Goal: Task Accomplishment & Management: Complete application form

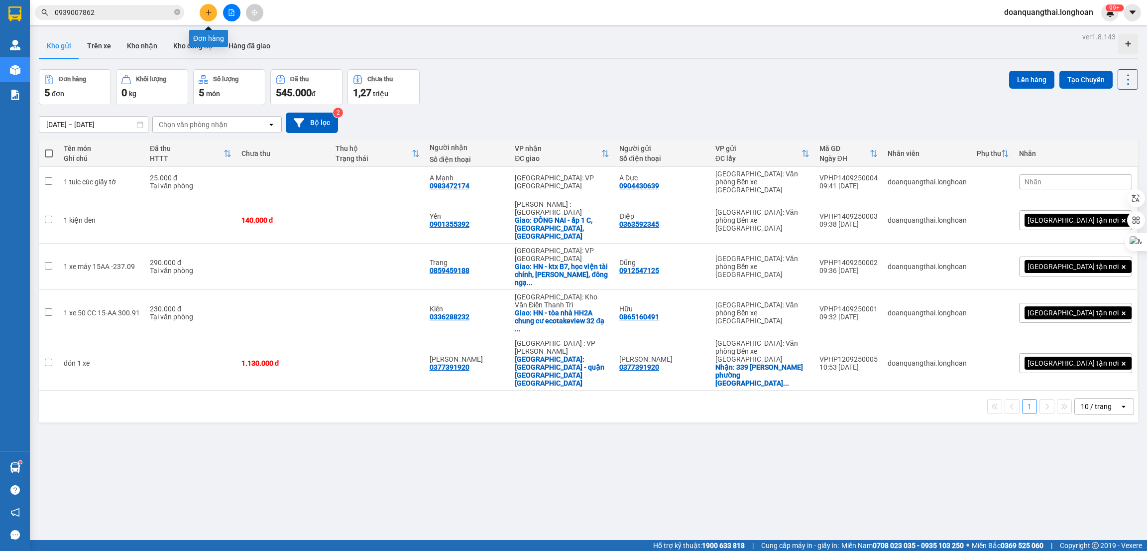
click at [202, 9] on button at bounding box center [208, 12] width 17 height 17
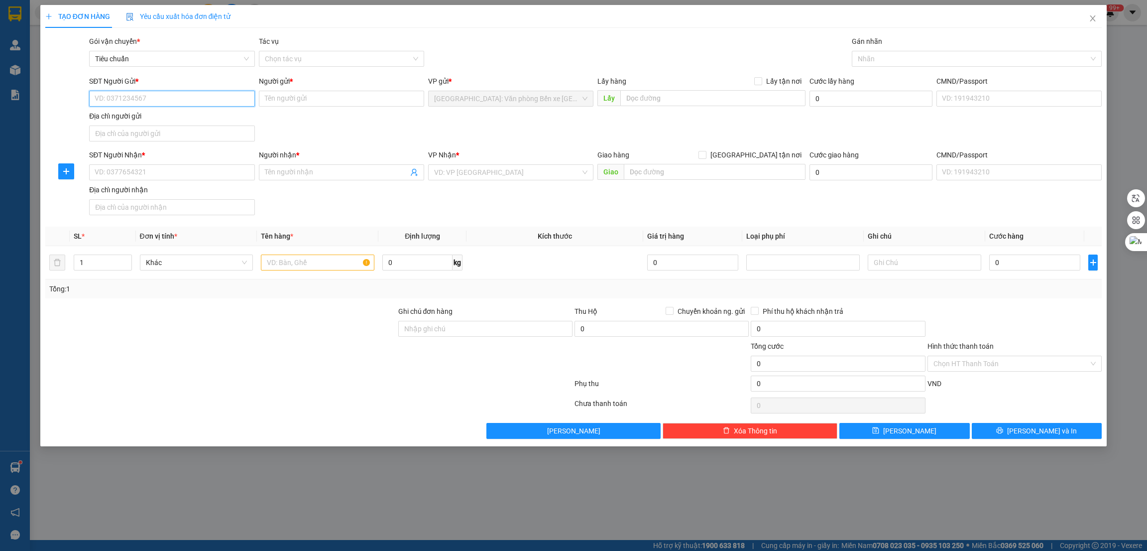
paste input "0795007486"
type input "0795007486"
click at [163, 176] on input "SĐT Người Nhận *" at bounding box center [171, 172] width 165 height 16
paste input "0389888428"
type input "0389888428"
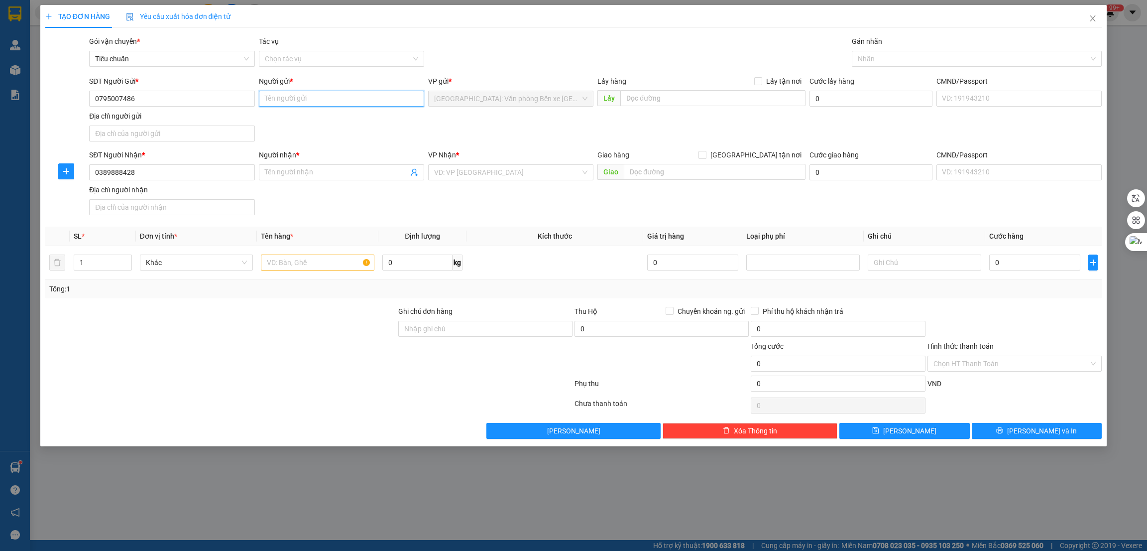
click at [307, 105] on input "Người gửi *" at bounding box center [341, 99] width 165 height 16
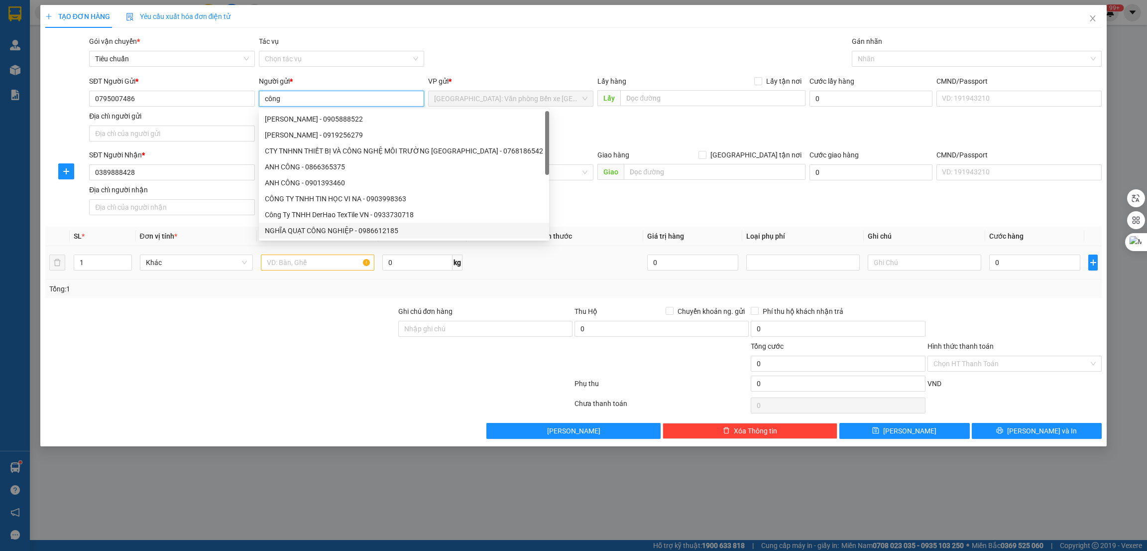
type input "công"
click at [250, 328] on div at bounding box center [220, 323] width 353 height 35
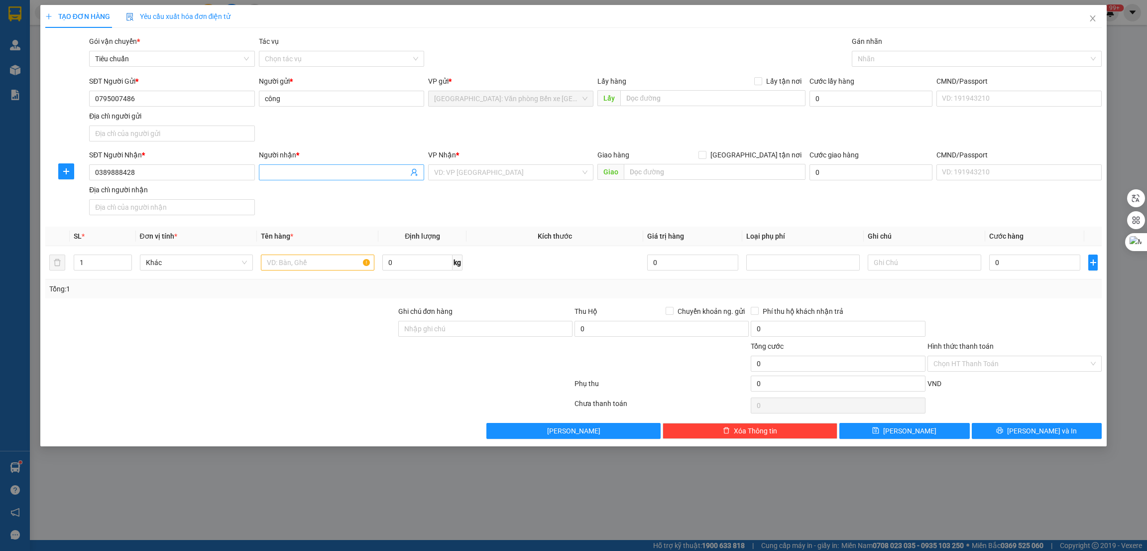
click at [282, 177] on input "Người nhận *" at bounding box center [336, 172] width 143 height 11
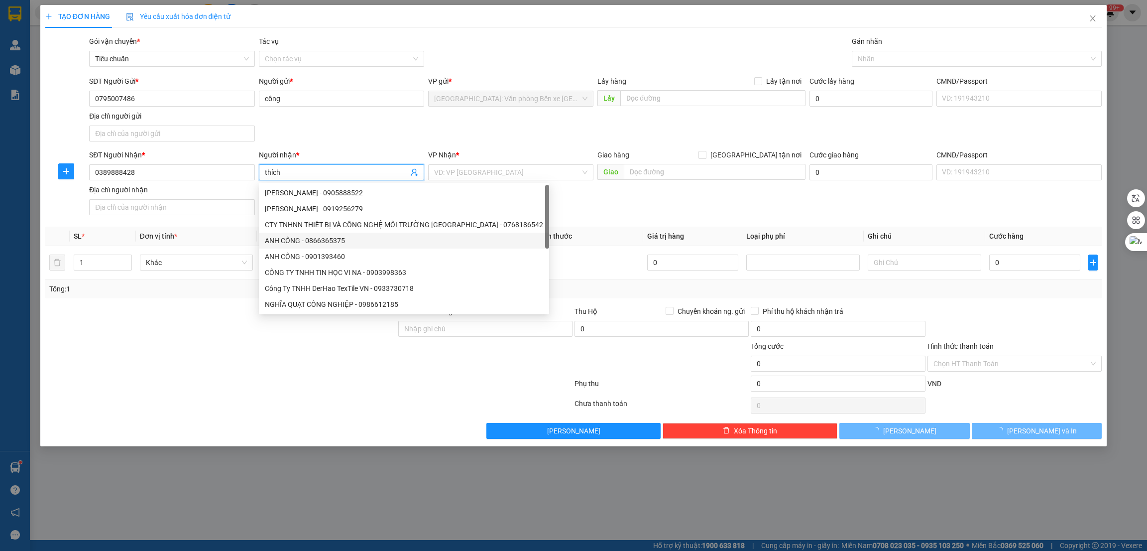
type input "thích"
click at [205, 355] on div at bounding box center [220, 357] width 353 height 35
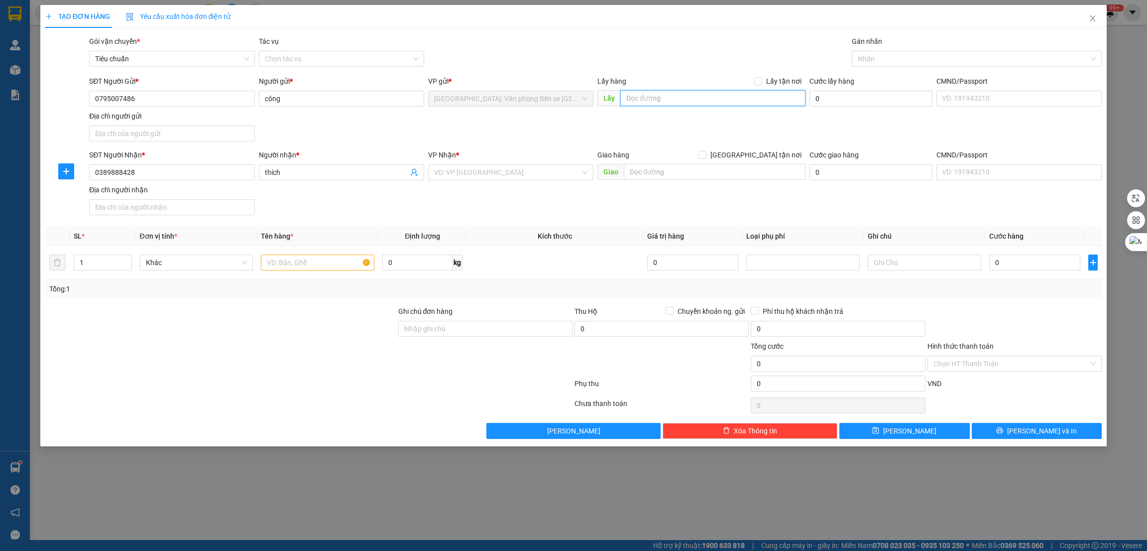
click at [746, 102] on input "text" at bounding box center [712, 98] width 185 height 16
paste input "ngõ 20 cao thắng hạ long [GEOGRAPHIC_DATA]"
type input "ngõ 20 cao thắng hạ long [GEOGRAPHIC_DATA]"
click at [773, 76] on span "Lấy tận nơi" at bounding box center [783, 81] width 43 height 11
click at [761, 77] on input "Lấy tận nơi" at bounding box center [757, 80] width 7 height 7
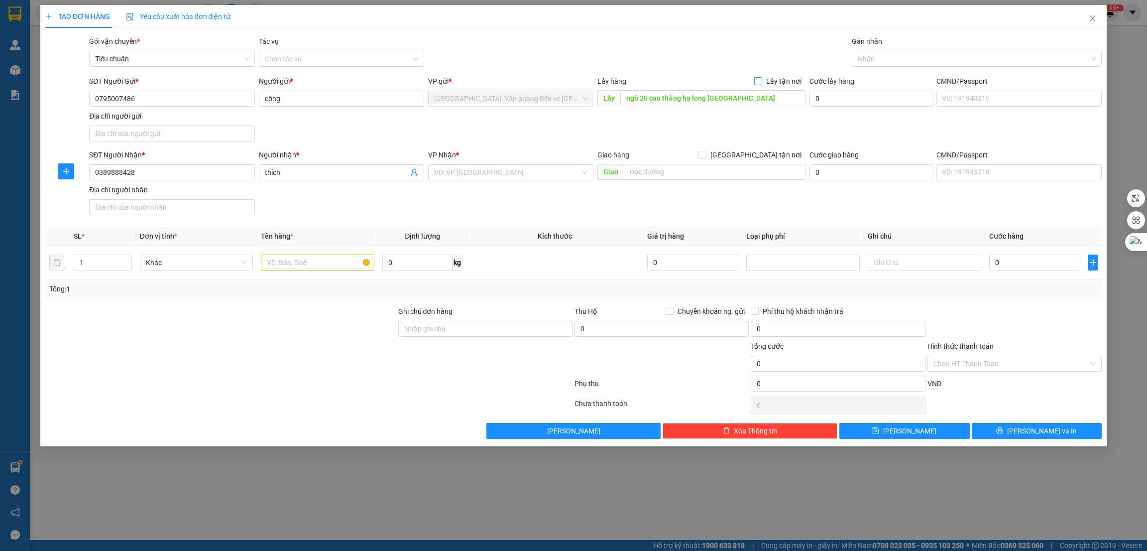
checkbox input "true"
click at [259, 370] on div at bounding box center [220, 357] width 353 height 35
click at [300, 261] on input "text" at bounding box center [317, 262] width 113 height 16
click at [281, 266] on input "text" at bounding box center [317, 262] width 113 height 16
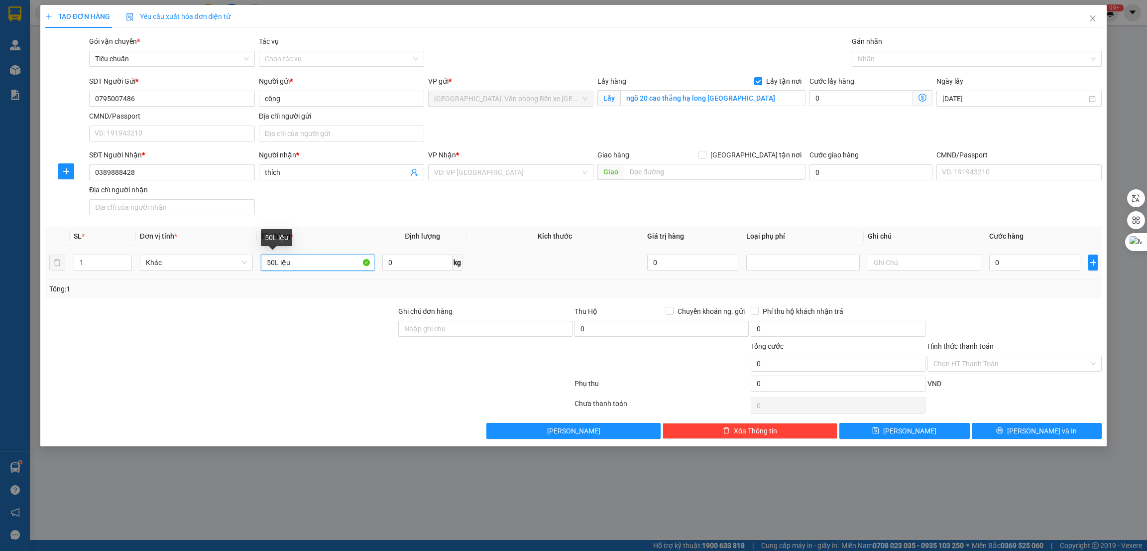
click at [277, 266] on input "50L iệu" at bounding box center [317, 262] width 113 height 16
click at [919, 59] on div at bounding box center [971, 59] width 235 height 12
type input "50L riệu"
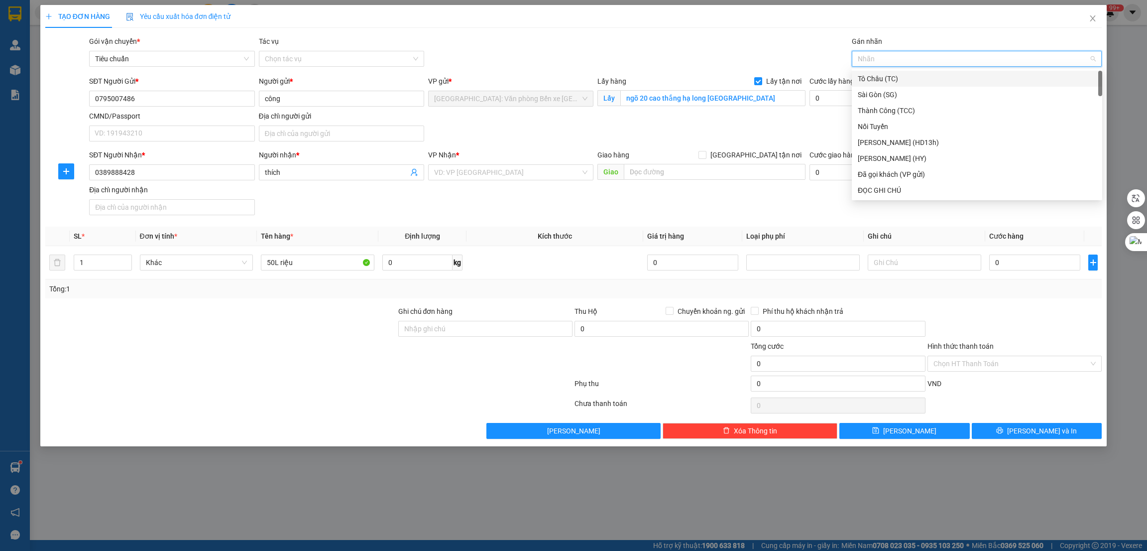
click at [685, 118] on div "SĐT Người Gửi * 0795007486 Người gửi * công VP gửi * [GEOGRAPHIC_DATA]: Văn phò…" at bounding box center [595, 111] width 1016 height 70
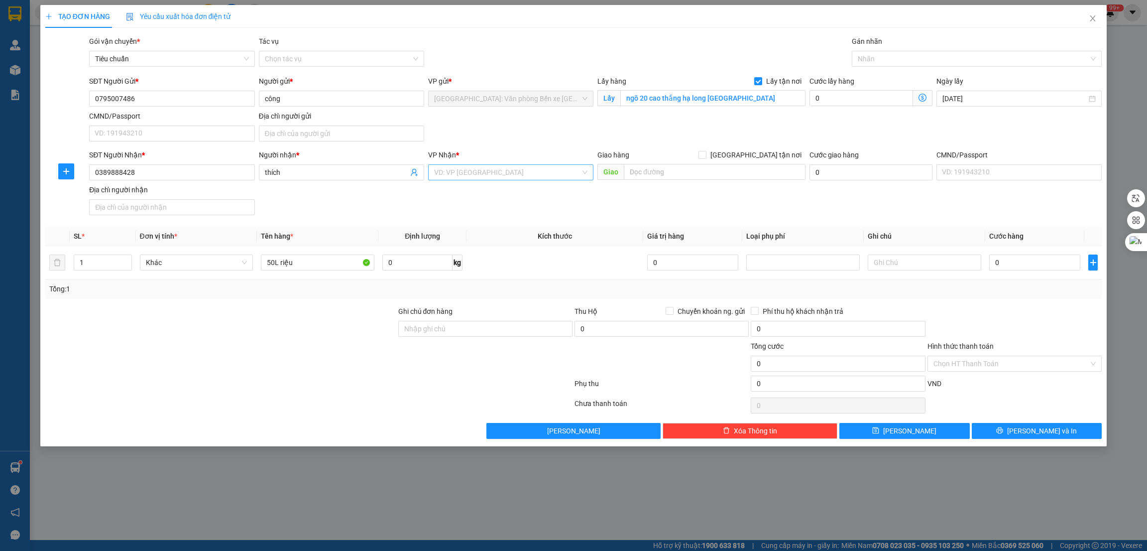
click at [484, 177] on input "search" at bounding box center [507, 172] width 146 height 15
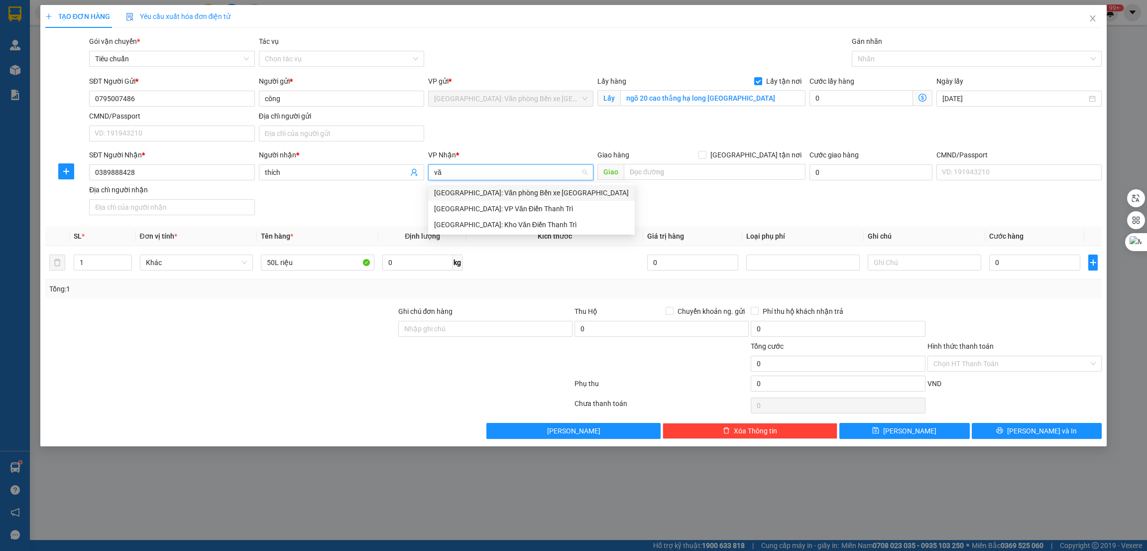
click at [484, 177] on input "vă" at bounding box center [507, 172] width 146 height 15
type input "12"
click at [483, 214] on div "[PERSON_NAME] : [GEOGRAPHIC_DATA]" at bounding box center [510, 208] width 153 height 11
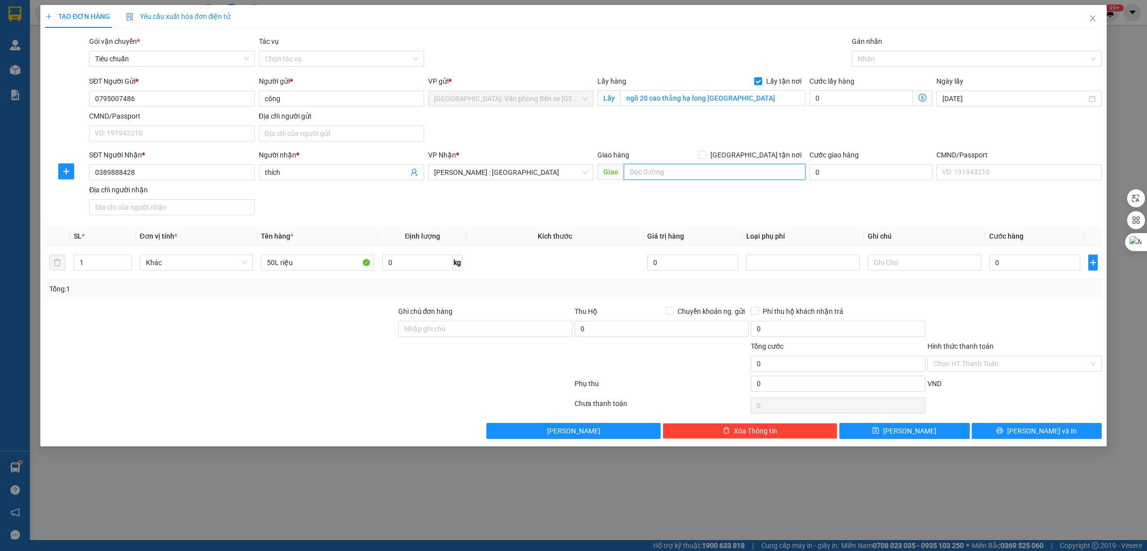
click at [653, 171] on input "text" at bounding box center [714, 172] width 181 height 16
paste input "Nhà hàng Đoàn Viên số 6 đường Huyền Trân công chúa Quận 1"
type input "TPHCM - Nhà hàng Đoàn Viên số 6 đường Huyền Trân công chúa Quận 1"
click at [781, 151] on span "[GEOGRAPHIC_DATA] tận nơi" at bounding box center [755, 154] width 99 height 11
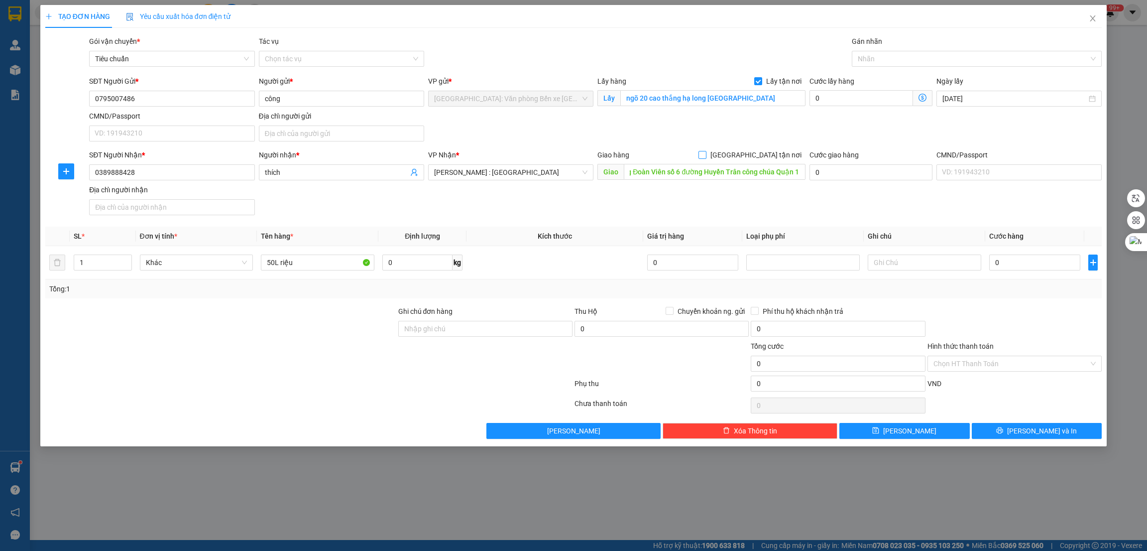
click at [705, 151] on input "[GEOGRAPHIC_DATA] tận nơi" at bounding box center [701, 154] width 7 height 7
checkbox input "true"
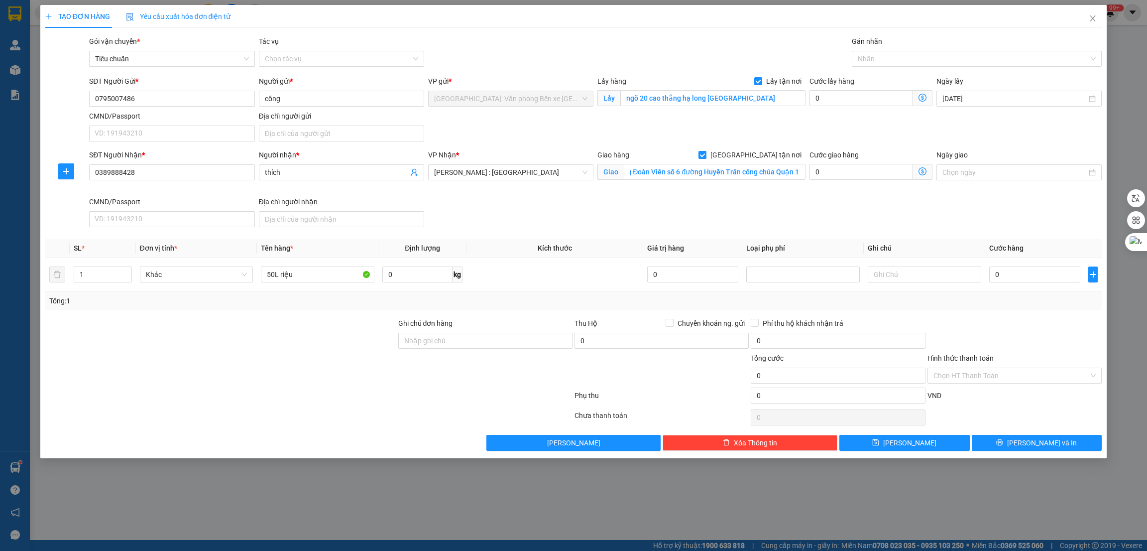
scroll to position [0, 0]
click at [1037, 280] on input "0" at bounding box center [1034, 274] width 91 height 16
type input "3"
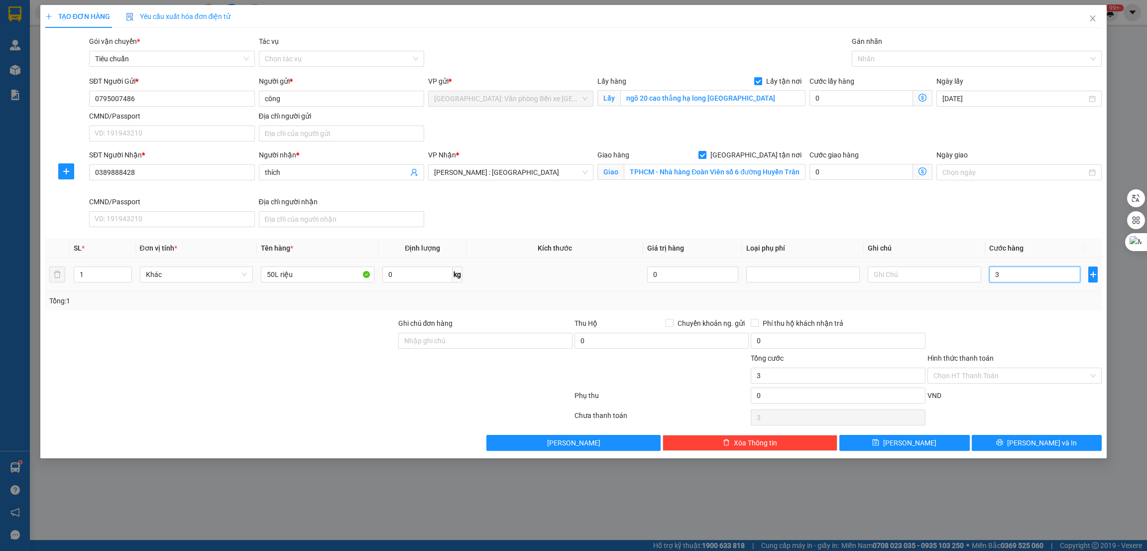
type input "38"
type input "380"
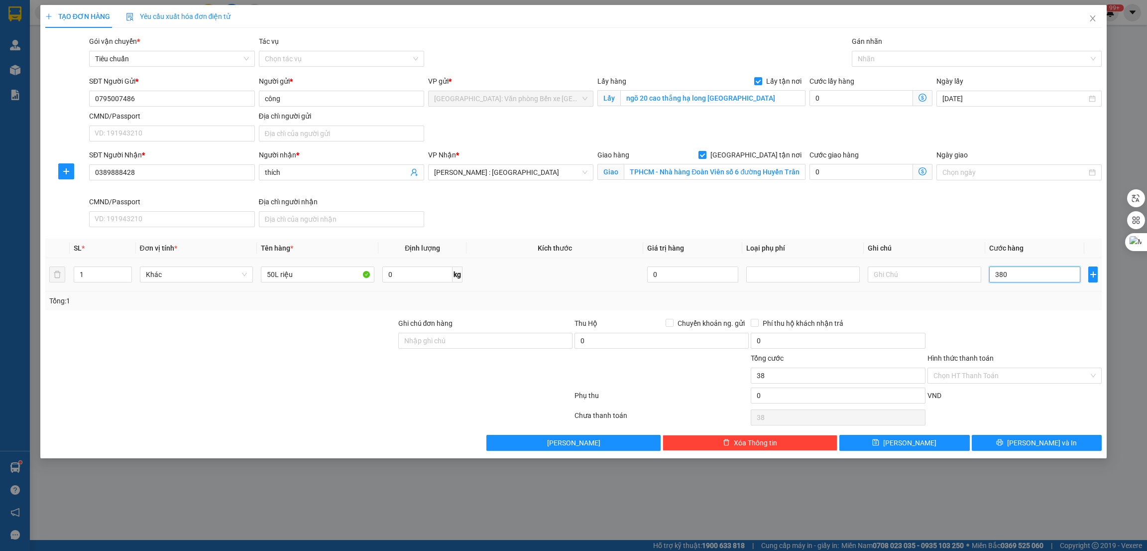
type input "380"
type input "3.800"
type input "38.000"
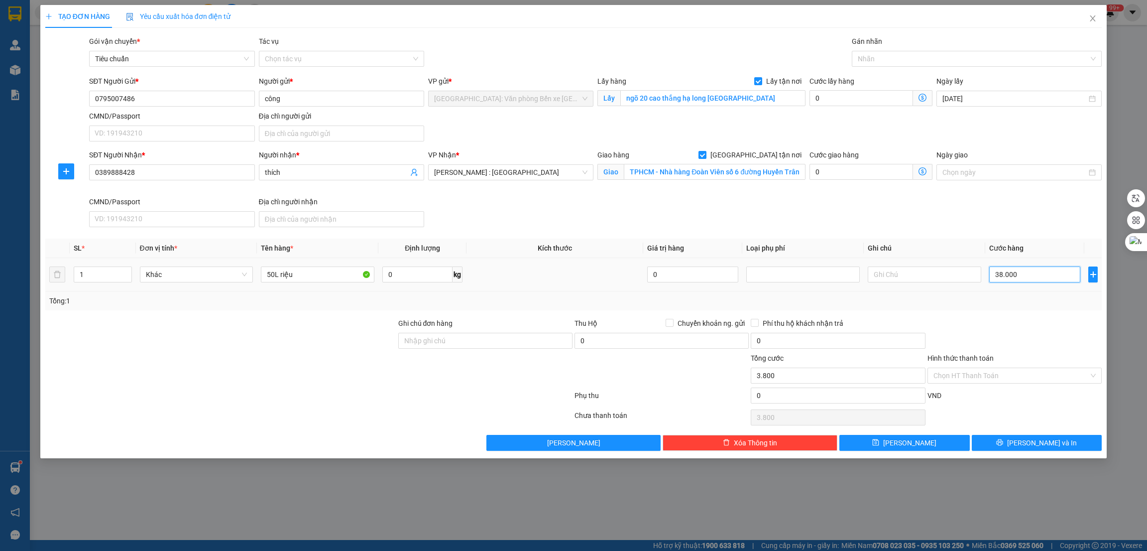
type input "38.000"
type input "380.000"
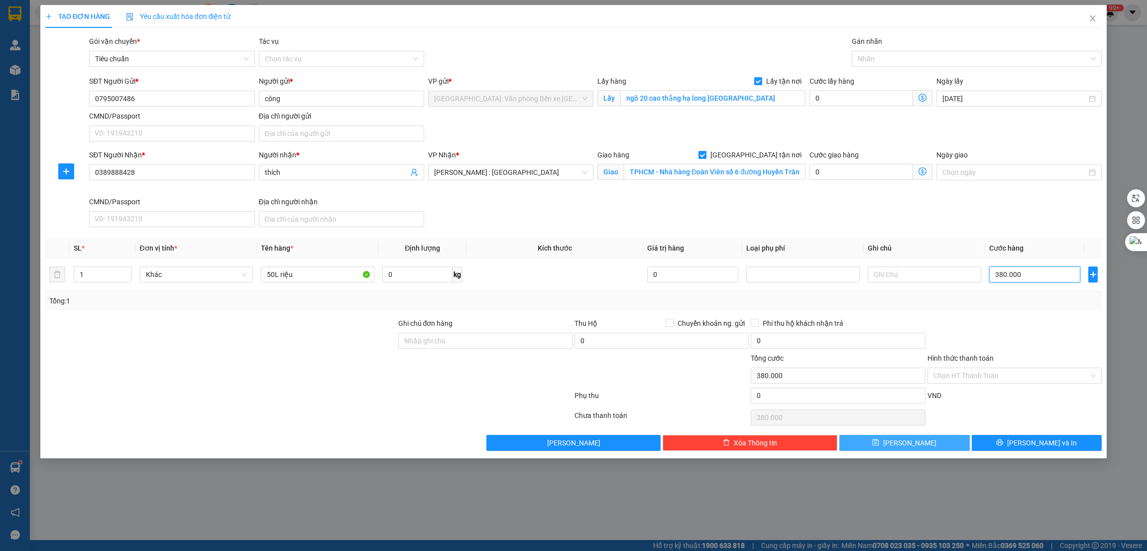
type input "380.000"
click at [921, 446] on button "[PERSON_NAME]" at bounding box center [904, 443] width 130 height 16
checkbox input "false"
type input "0"
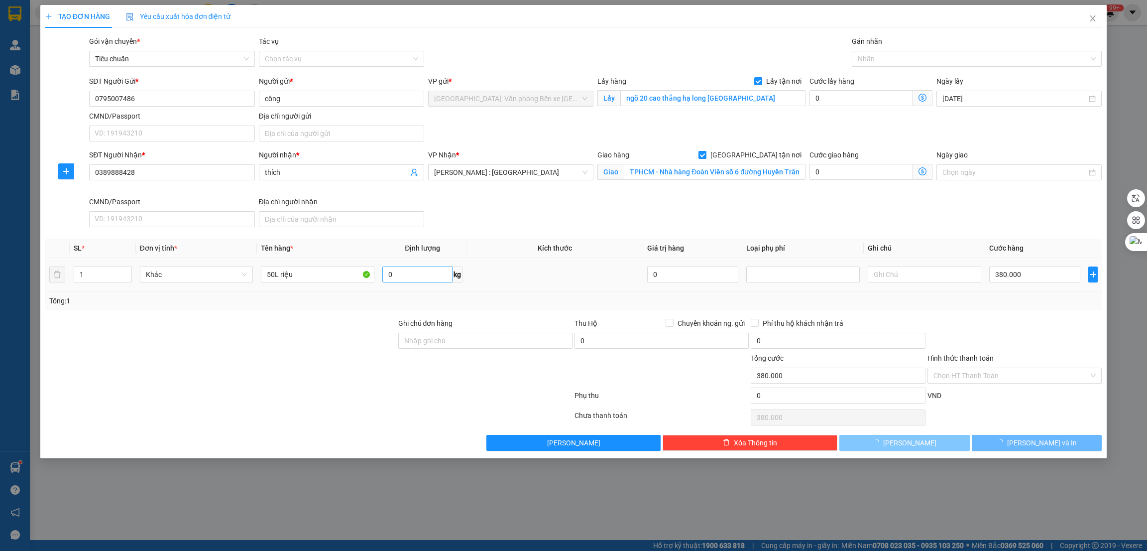
type input "0"
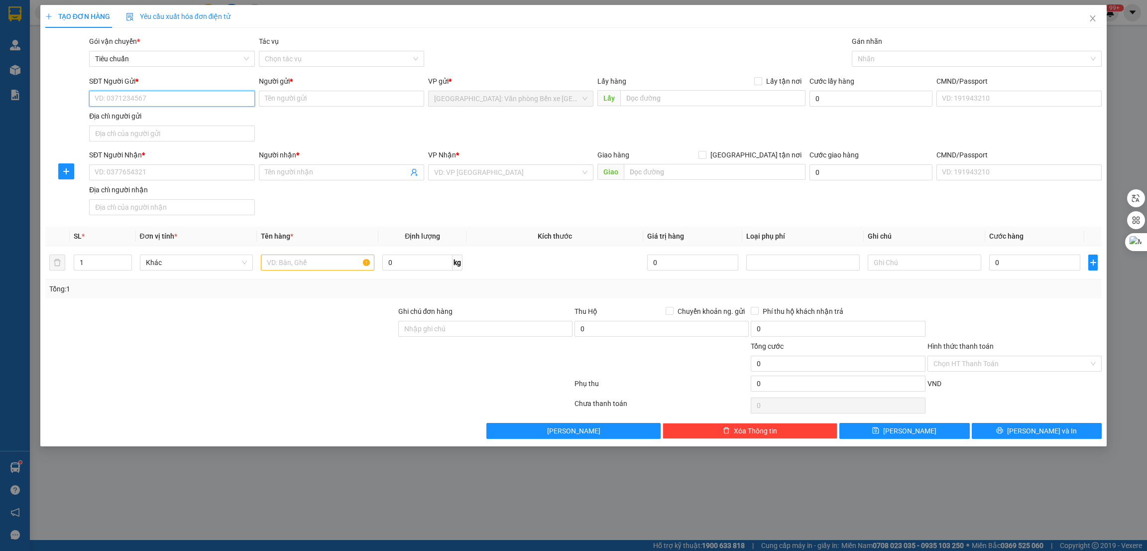
click at [167, 94] on input "SĐT Người Gửi *" at bounding box center [171, 99] width 165 height 16
paste input "0858887269"
type input "0858887269"
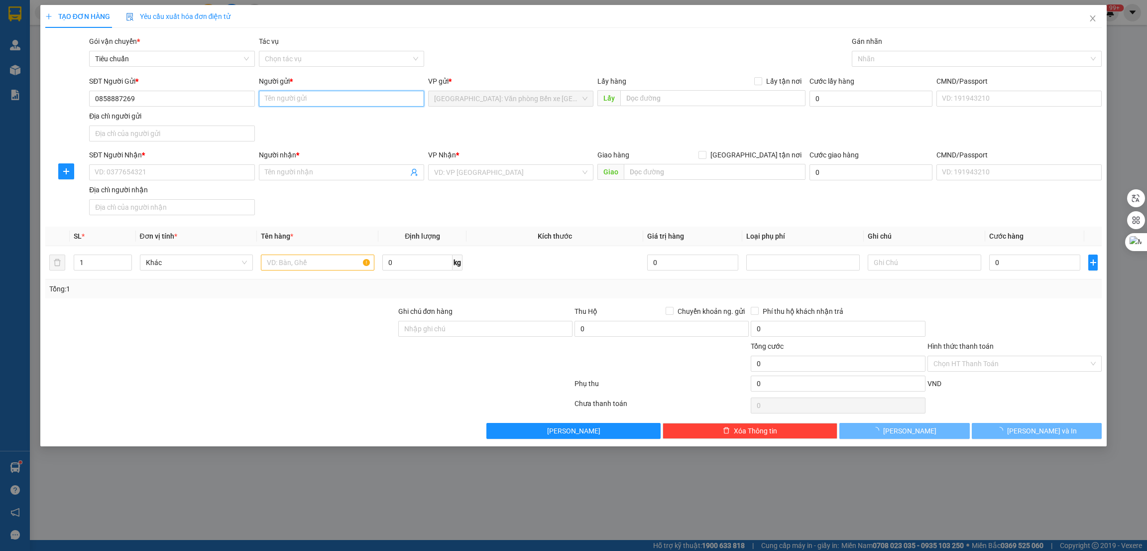
click at [290, 103] on input "Người gửi *" at bounding box center [341, 99] width 165 height 16
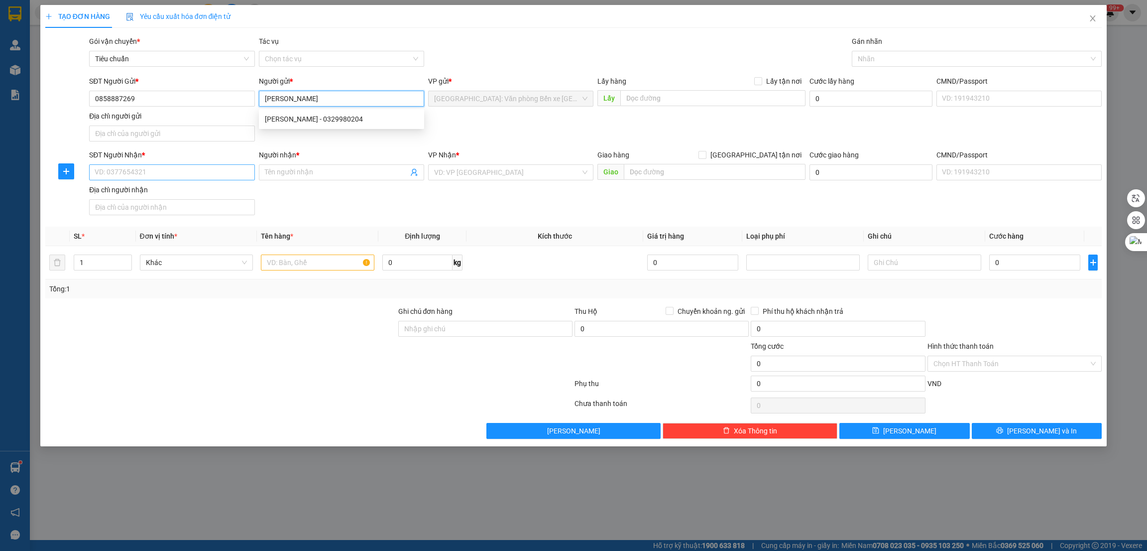
type input "[PERSON_NAME]"
click at [171, 177] on input "SĐT Người Nhận *" at bounding box center [171, 172] width 165 height 16
paste input "0943123556"
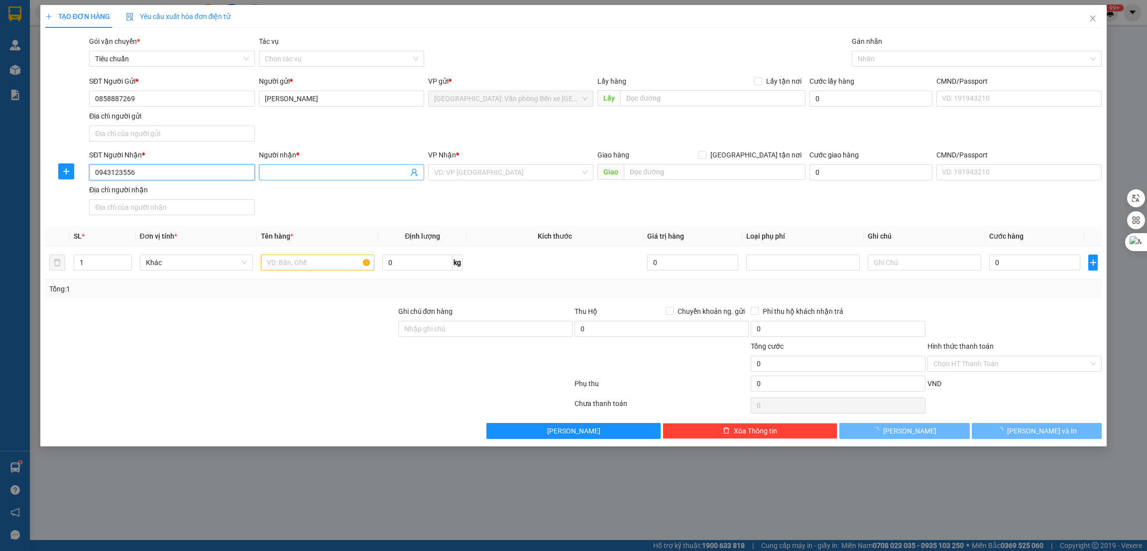
type input "0943123556"
click at [304, 167] on input "Người nhận *" at bounding box center [336, 172] width 143 height 11
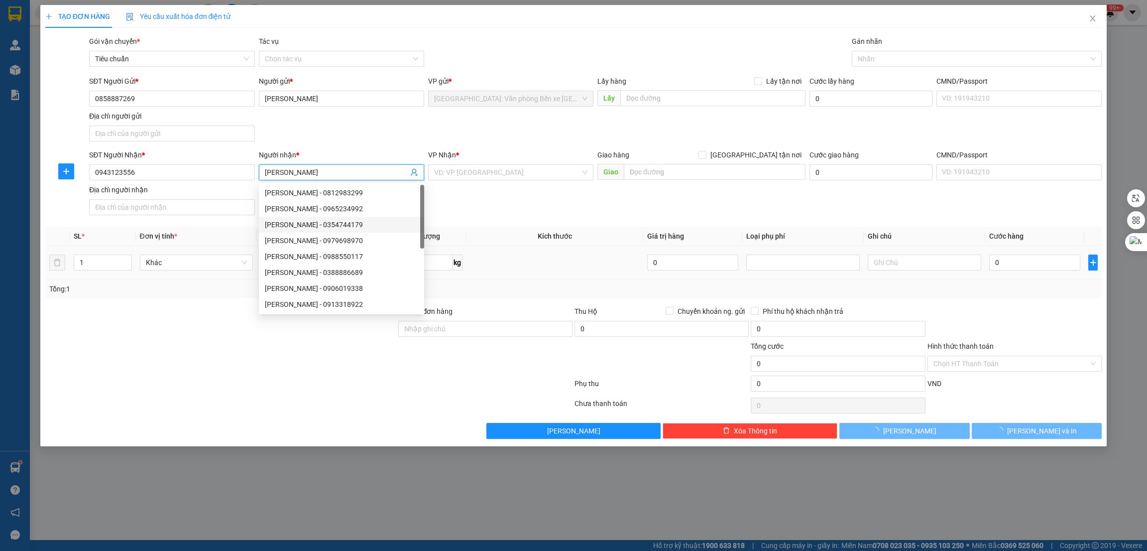
type input "[PERSON_NAME]"
click at [143, 317] on div at bounding box center [220, 323] width 353 height 35
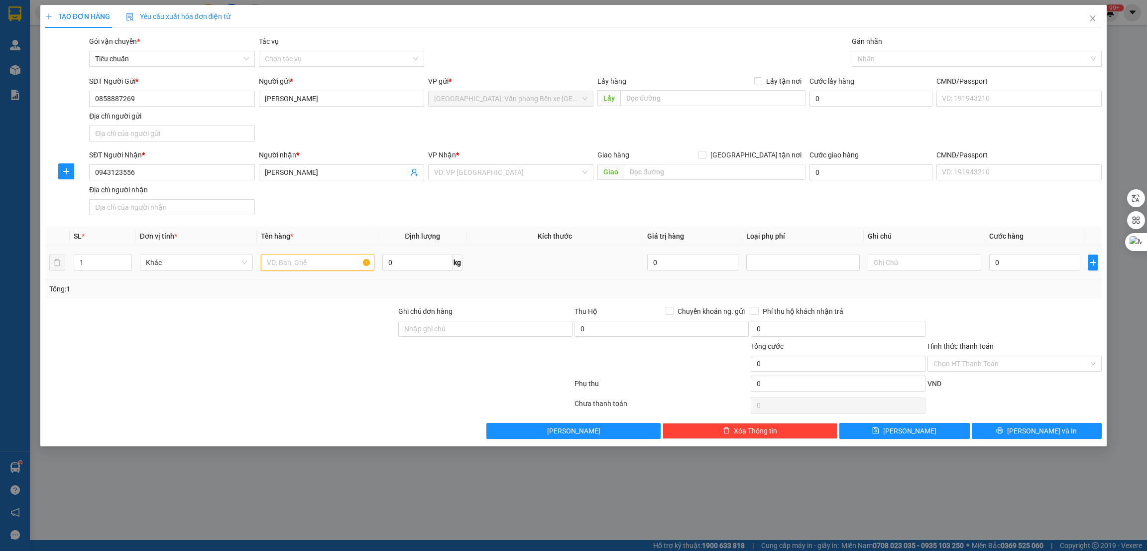
click at [287, 261] on input "text" at bounding box center [317, 262] width 113 height 16
type input "1 xe AB"
click at [335, 351] on div at bounding box center [220, 357] width 353 height 35
click at [830, 98] on input "0" at bounding box center [870, 99] width 123 height 16
type input "1"
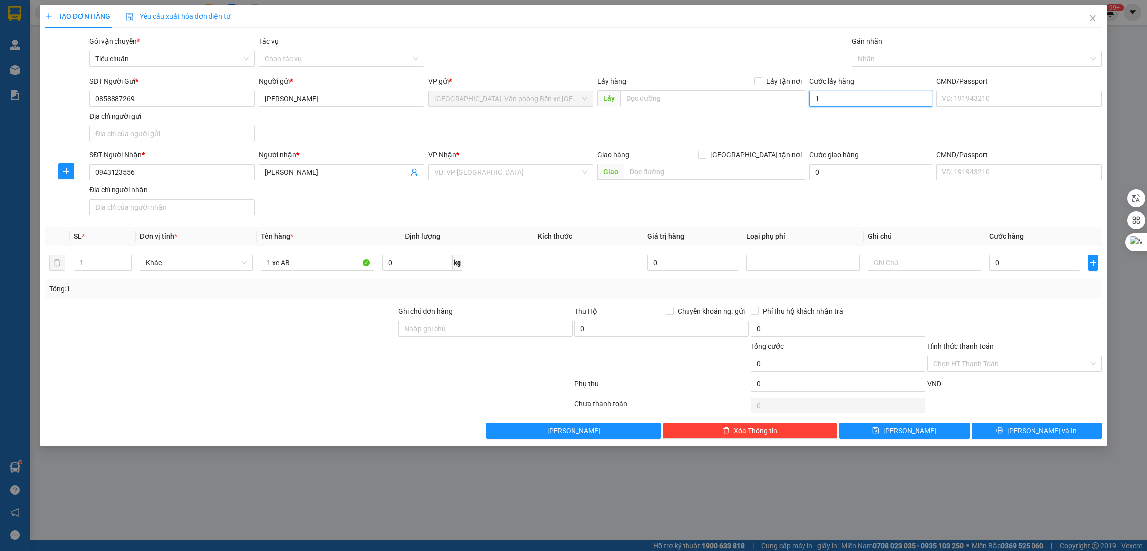
type input "1"
type input "15"
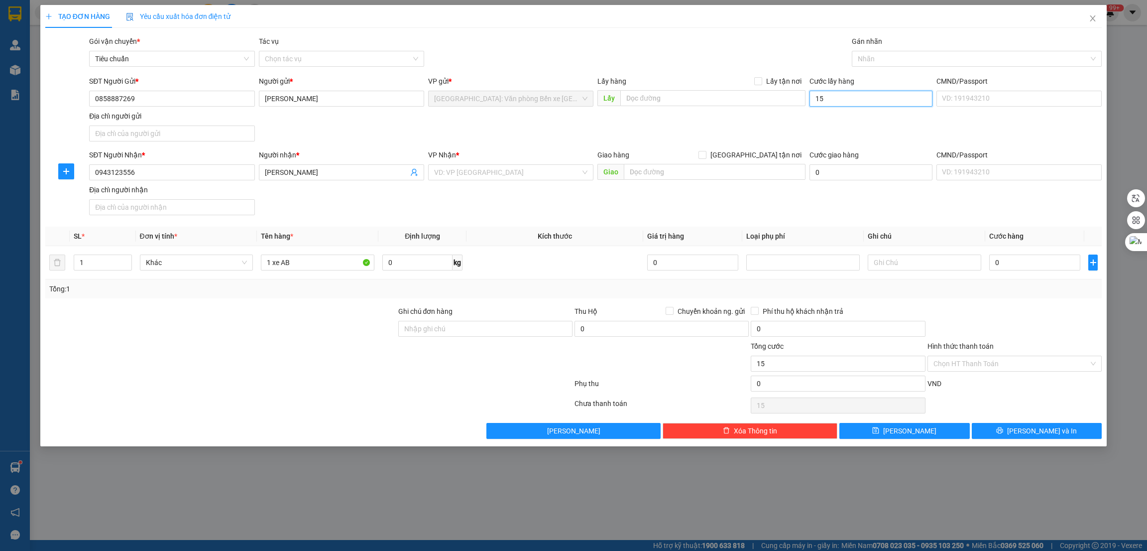
type input "150"
type input "1.500"
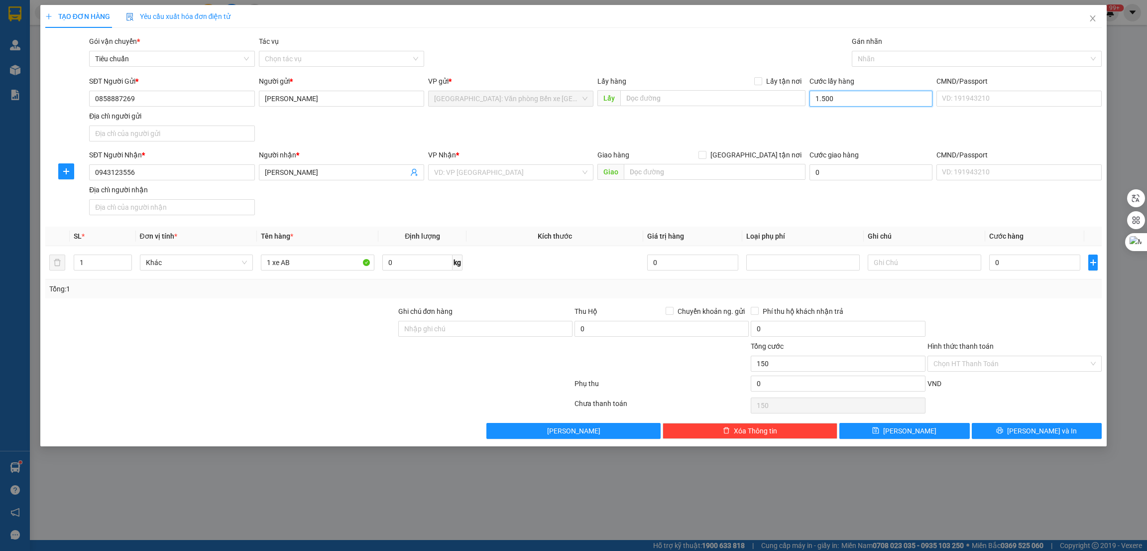
type input "1.500"
type input "15.000"
type input "150.000"
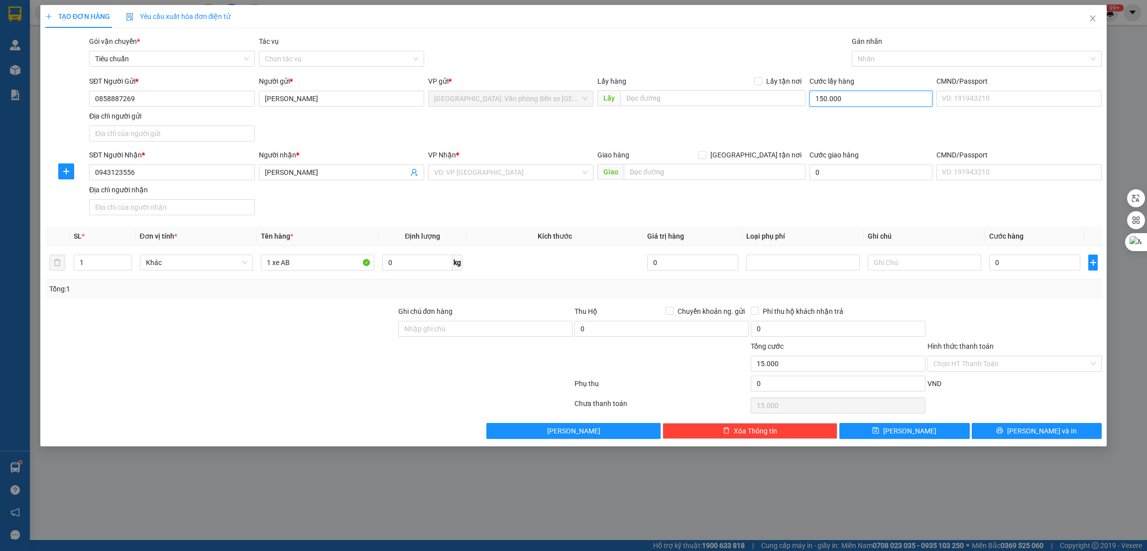
type input "150.000"
click at [719, 100] on input "text" at bounding box center [712, 98] width 185 height 16
paste input "Vân Tra An Đồng An Dương [GEOGRAPHIC_DATA]"
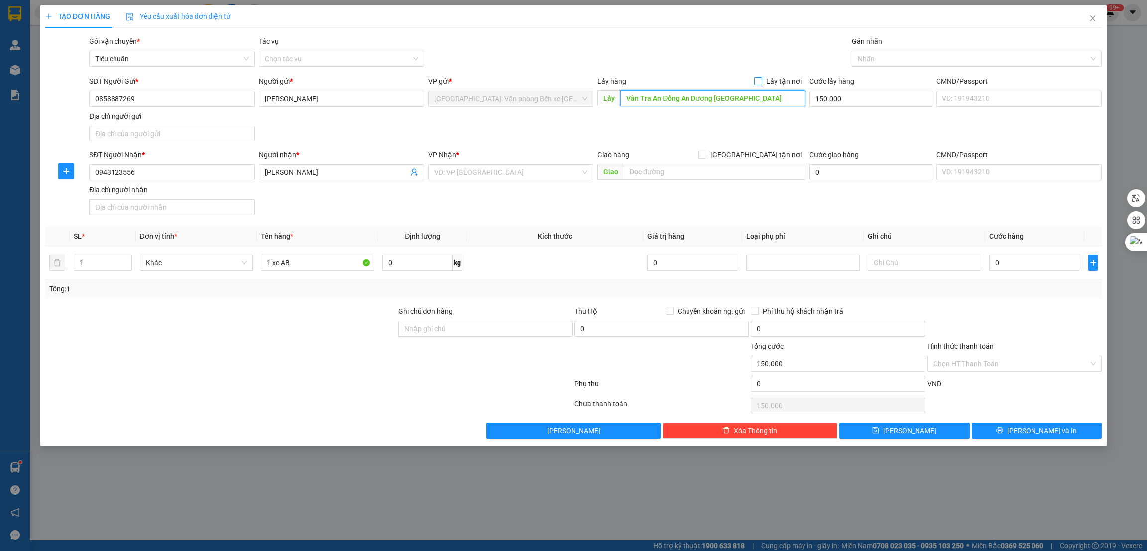
type input "Vân Tra An Đồng An Dương [GEOGRAPHIC_DATA]"
click at [776, 78] on span "Lấy tận nơi" at bounding box center [783, 81] width 43 height 11
click at [761, 78] on input "Lấy tận nơi" at bounding box center [757, 80] width 7 height 7
checkbox input "true"
click at [504, 176] on input "search" at bounding box center [507, 172] width 146 height 15
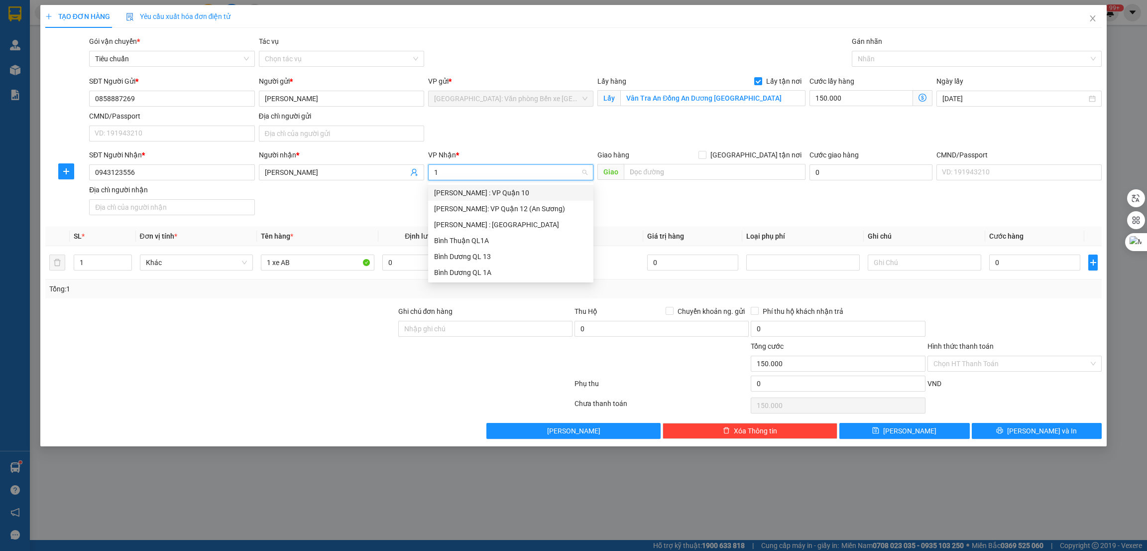
type input "12"
click at [503, 208] on div "[PERSON_NAME] : [GEOGRAPHIC_DATA]" at bounding box center [510, 208] width 153 height 11
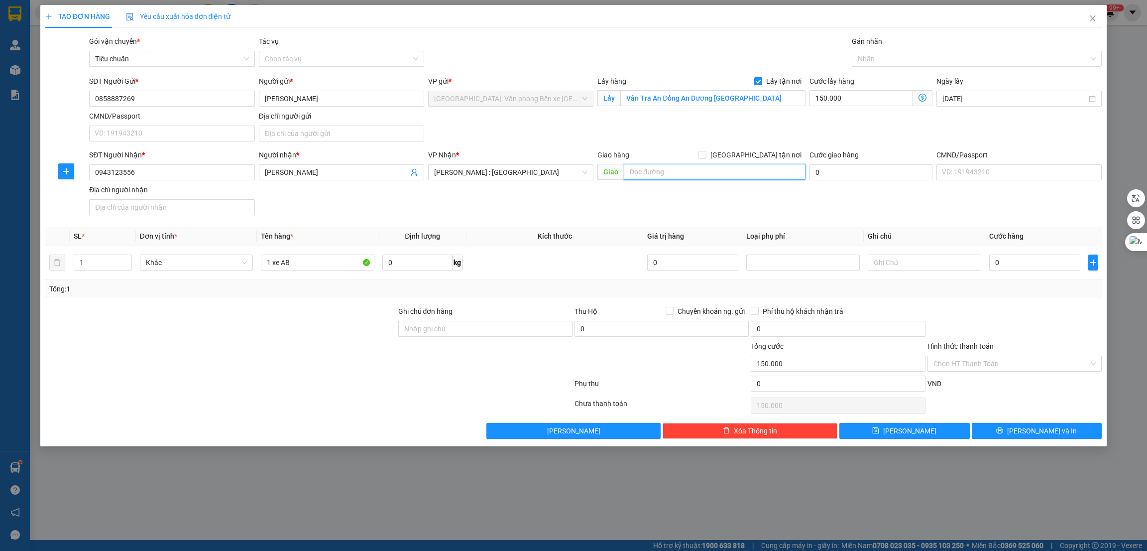
click at [664, 171] on input "text" at bounding box center [714, 172] width 181 height 16
paste input "vòng xoay An Điền Bến Cát Bình Dương"
type input "BÌNH DƯƠNG - vòng xoay An Điền Bến Cát Bình Dương"
click at [705, 155] on input "[GEOGRAPHIC_DATA] tận nơi" at bounding box center [701, 154] width 7 height 7
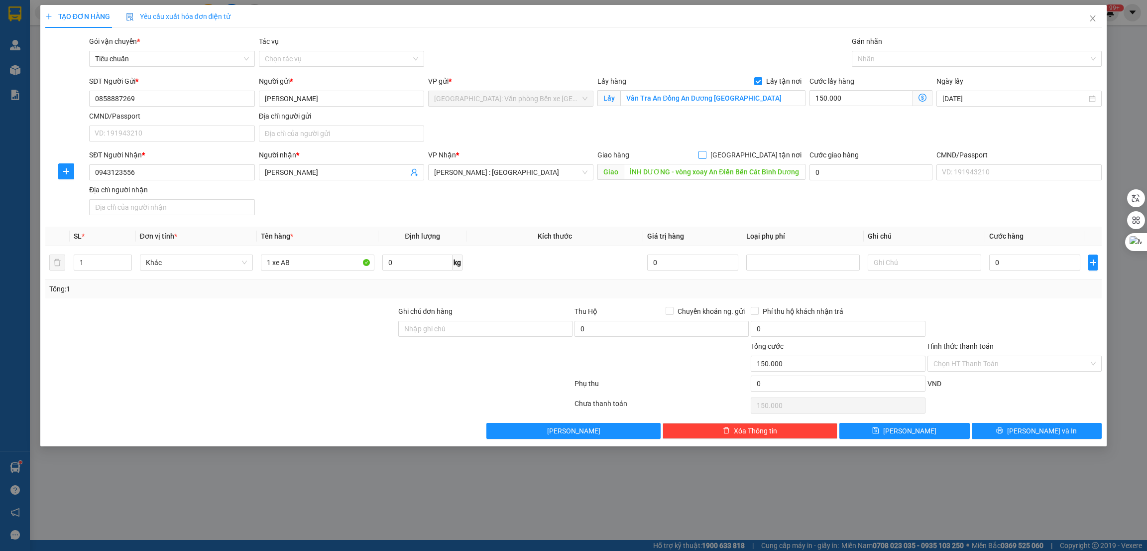
checkbox input "true"
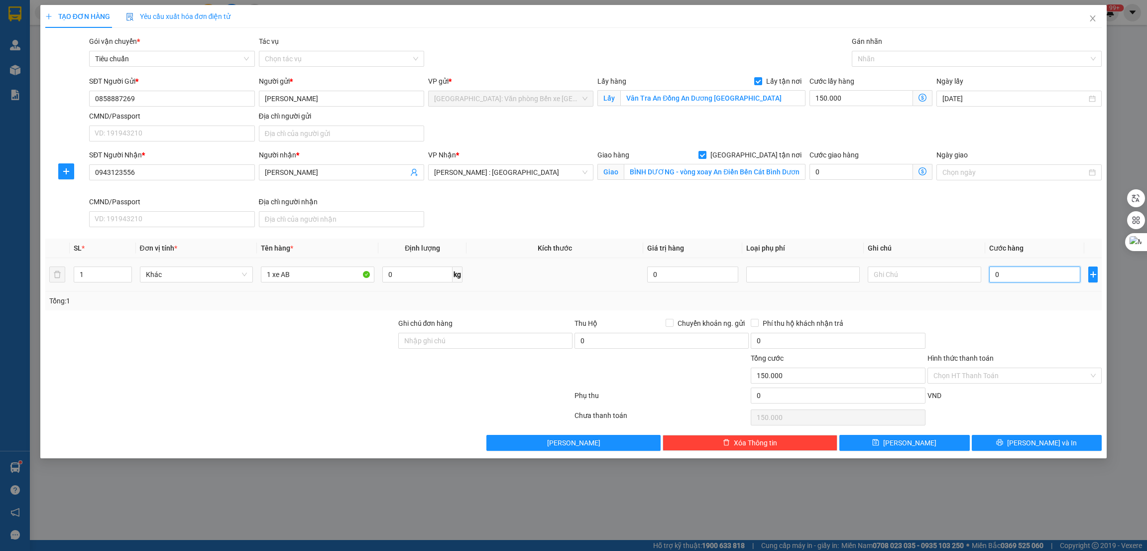
click at [1006, 278] on input "0" at bounding box center [1034, 274] width 91 height 16
type input "1"
type input "150.001"
type input "15"
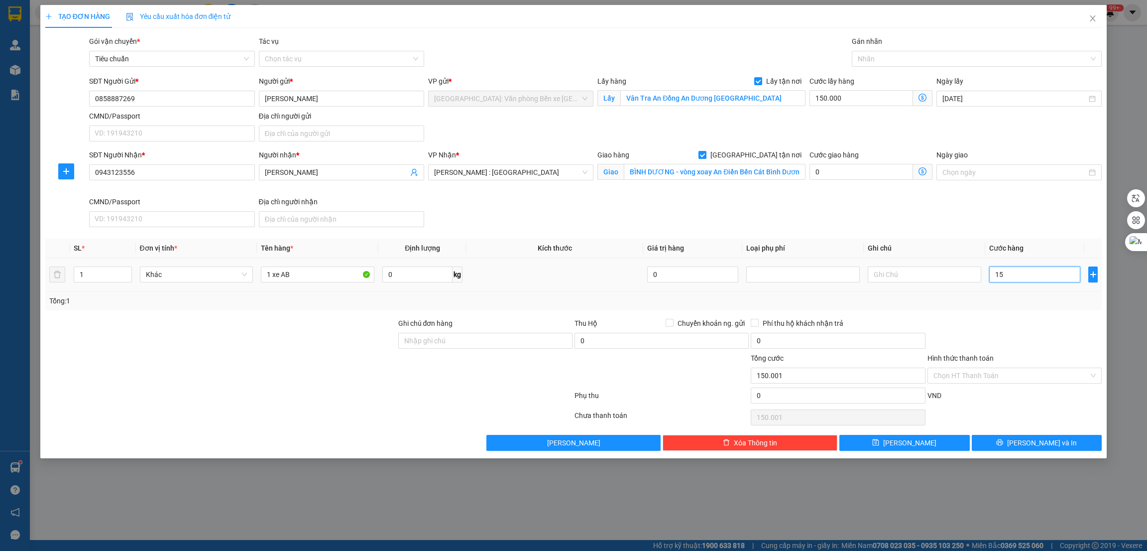
type input "150.015"
type input "158"
type input "150.158"
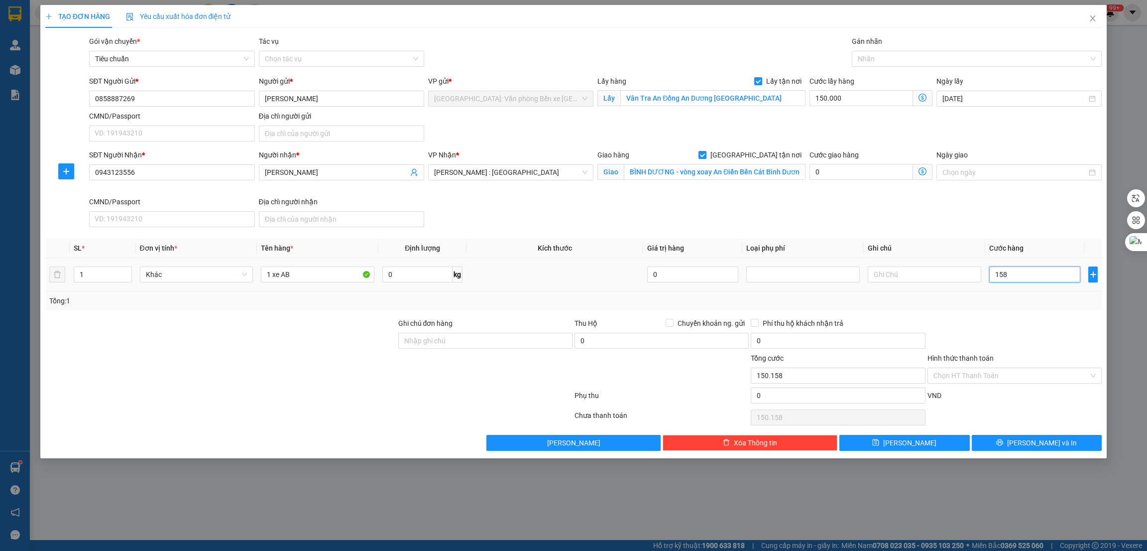
type input "1.580"
type input "151.580"
type input "15.800"
type input "165.800"
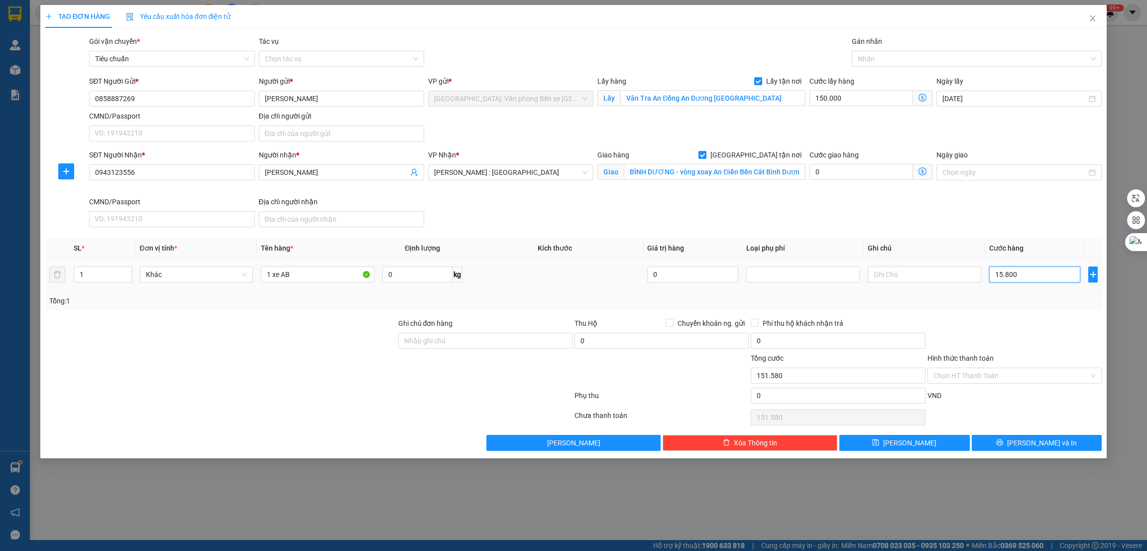
type input "165.800"
type input "158.000"
type input "308.000"
type input "1.580.000"
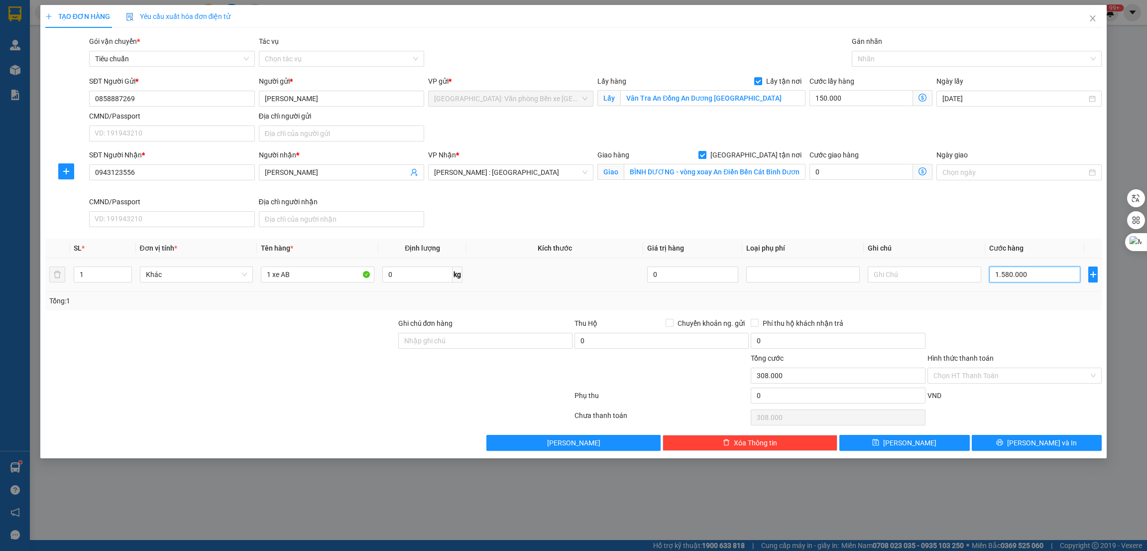
type input "1.730.000"
type input "1.580.000"
click at [242, 398] on div at bounding box center [308, 397] width 529 height 20
click at [876, 62] on div at bounding box center [971, 59] width 235 height 12
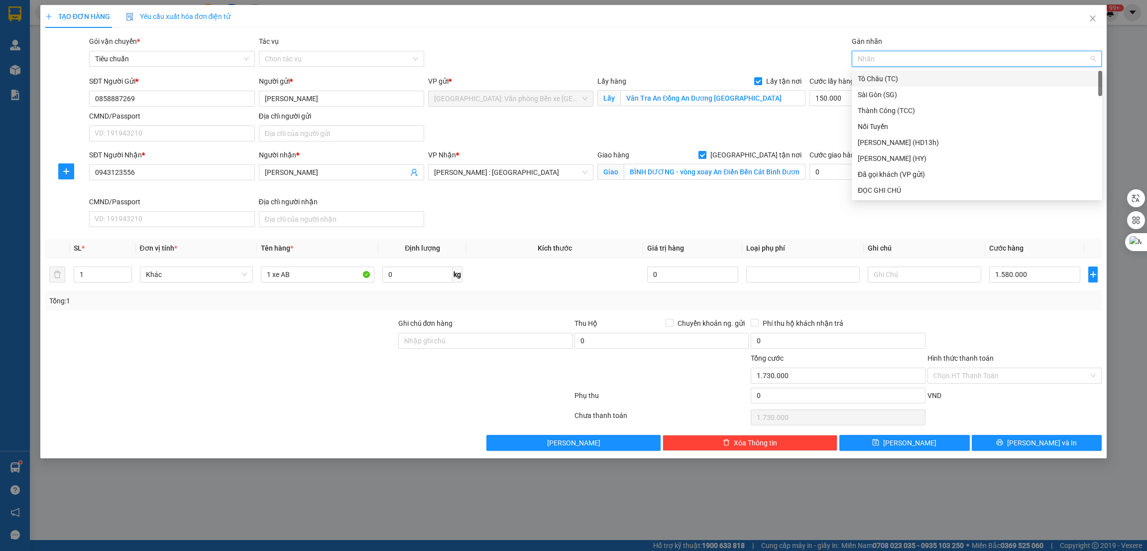
type input "G"
click at [870, 194] on div "[GEOGRAPHIC_DATA] tận nơi" at bounding box center [977, 190] width 238 height 11
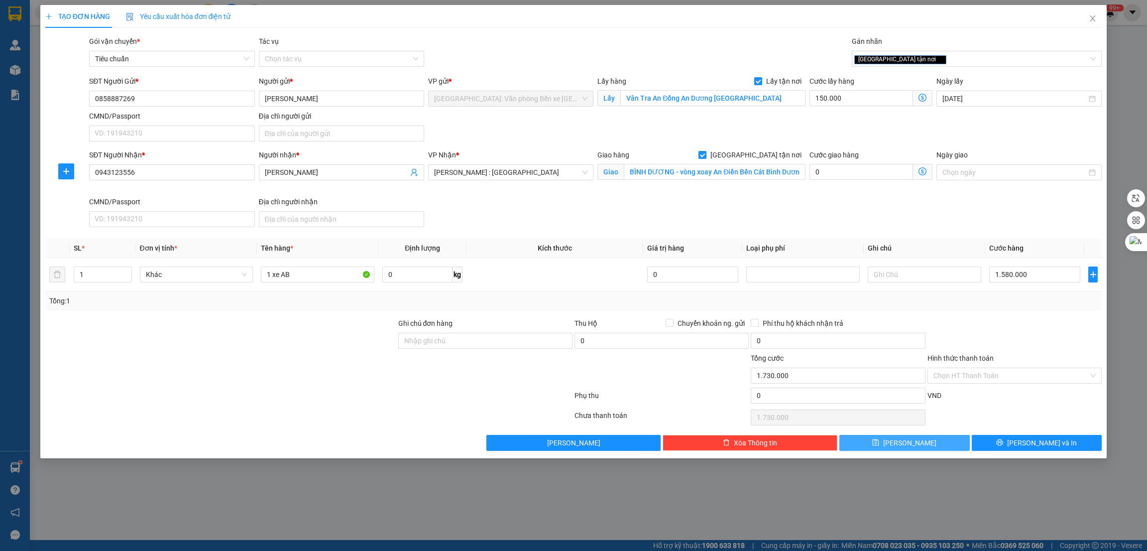
click at [927, 440] on button "[PERSON_NAME]" at bounding box center [904, 443] width 130 height 16
checkbox input "false"
type input "0"
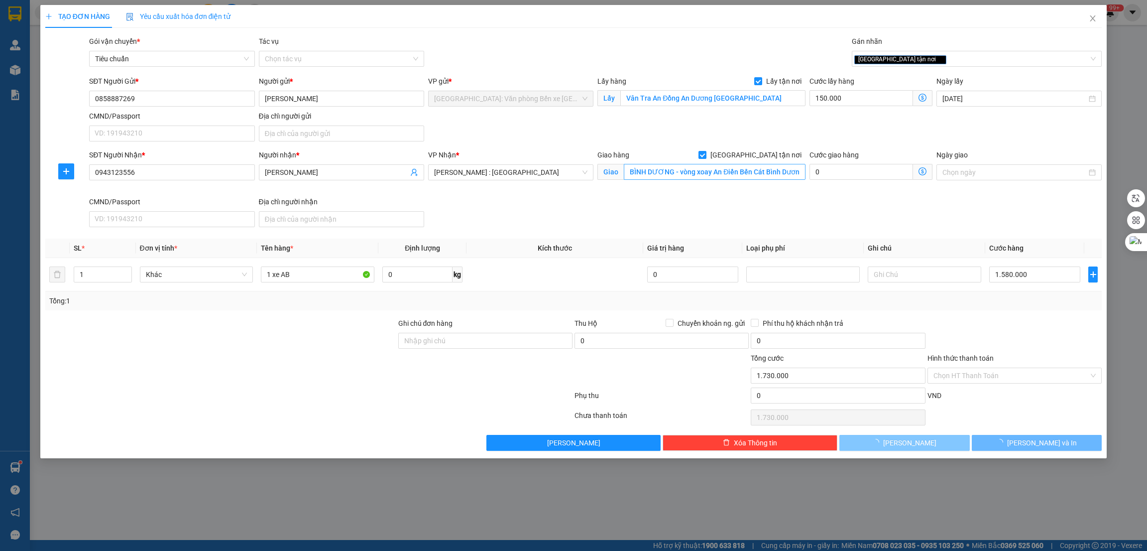
type input "0"
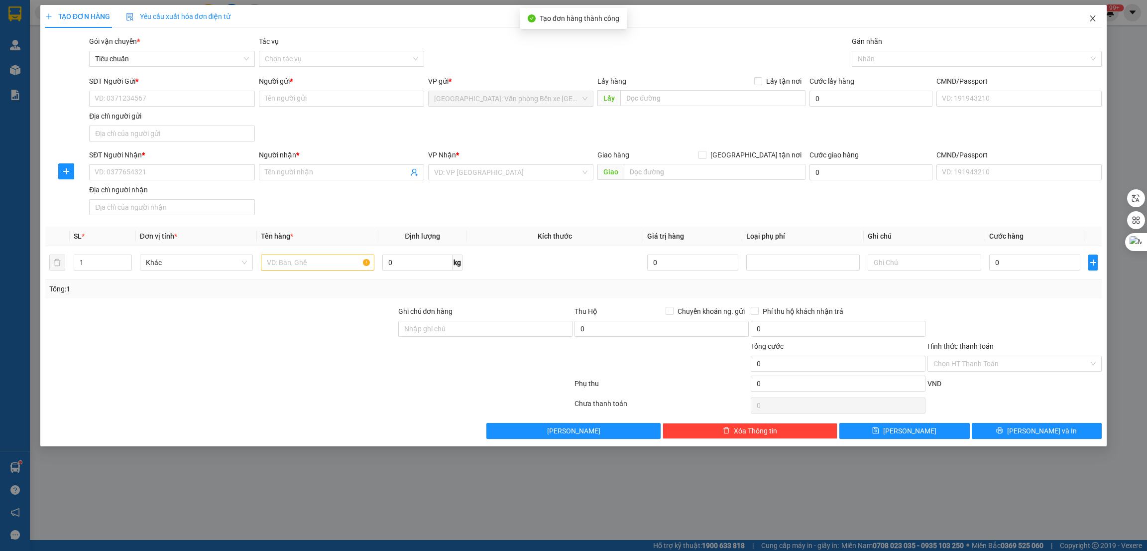
click at [1092, 20] on icon "close" at bounding box center [1093, 18] width 8 height 8
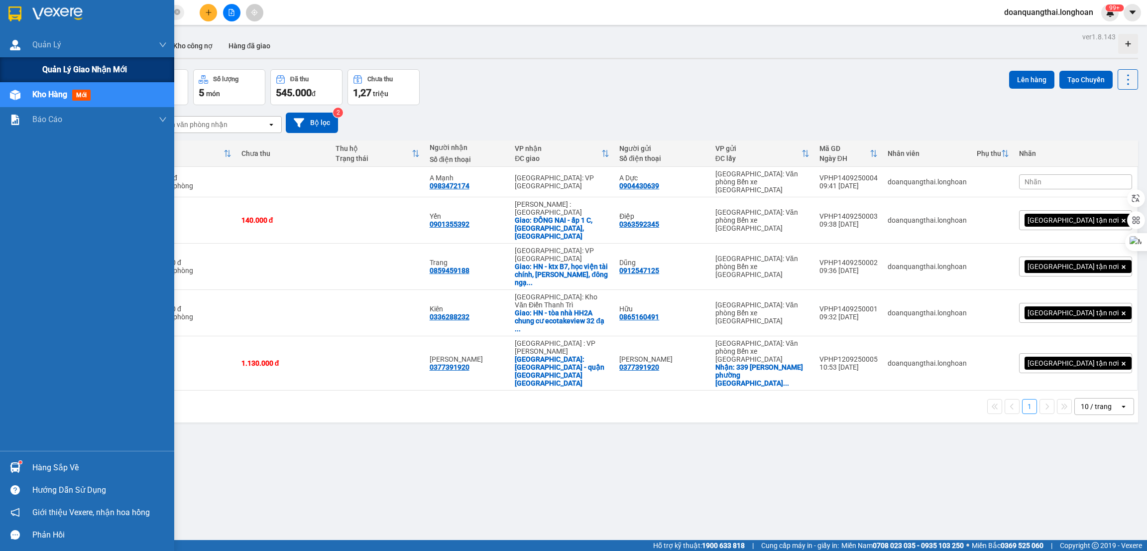
click at [31, 66] on div "Quản lý giao nhận mới" at bounding box center [87, 69] width 174 height 25
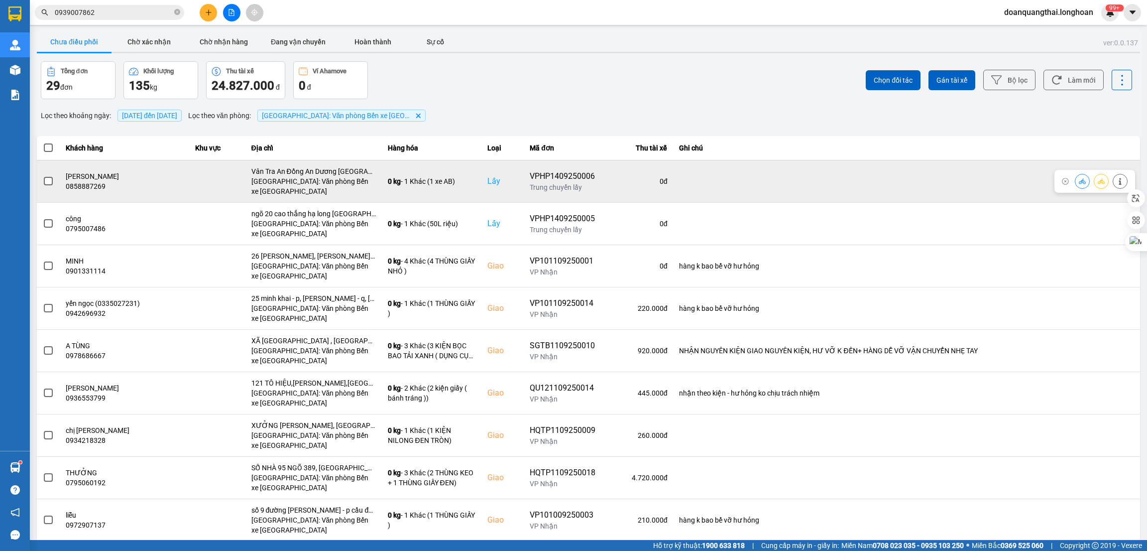
click at [41, 179] on td at bounding box center [48, 181] width 23 height 42
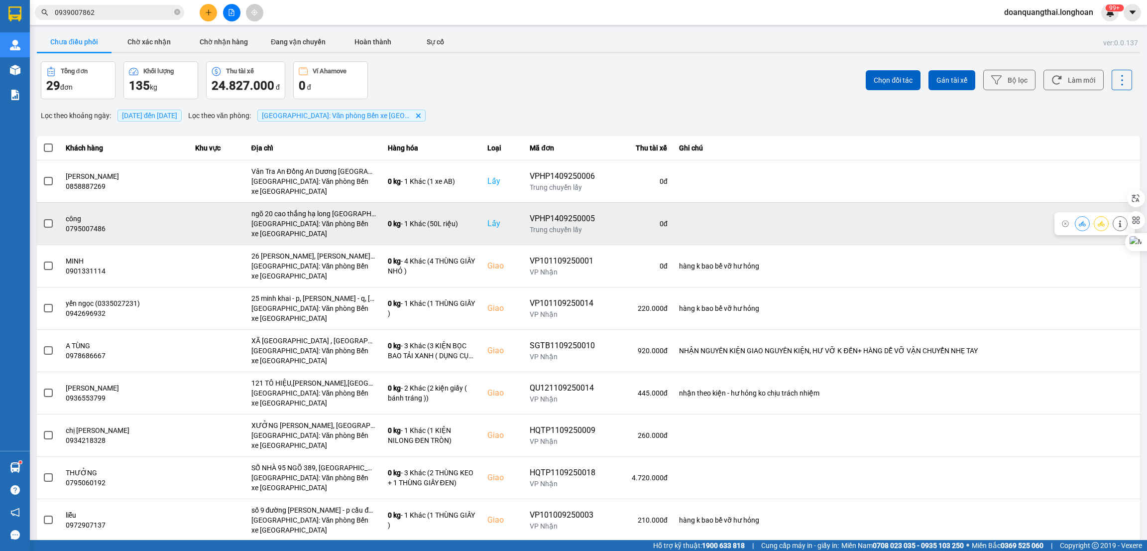
click at [47, 228] on label at bounding box center [48, 223] width 11 height 11
click at [43, 218] on input "checkbox" at bounding box center [43, 218] width 0 height 0
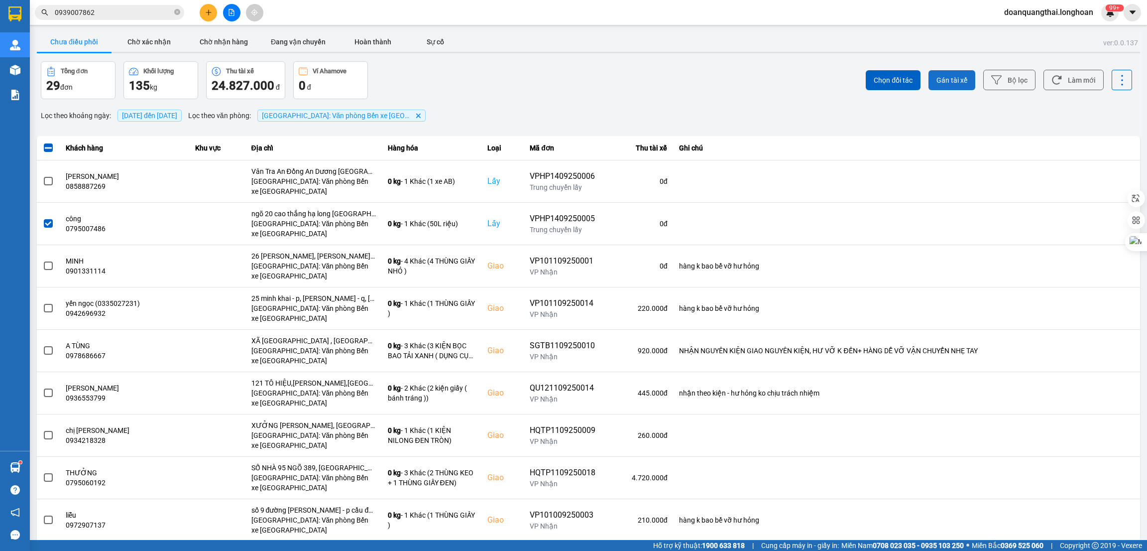
click at [946, 80] on span "Gán tài xế" at bounding box center [951, 80] width 31 height 10
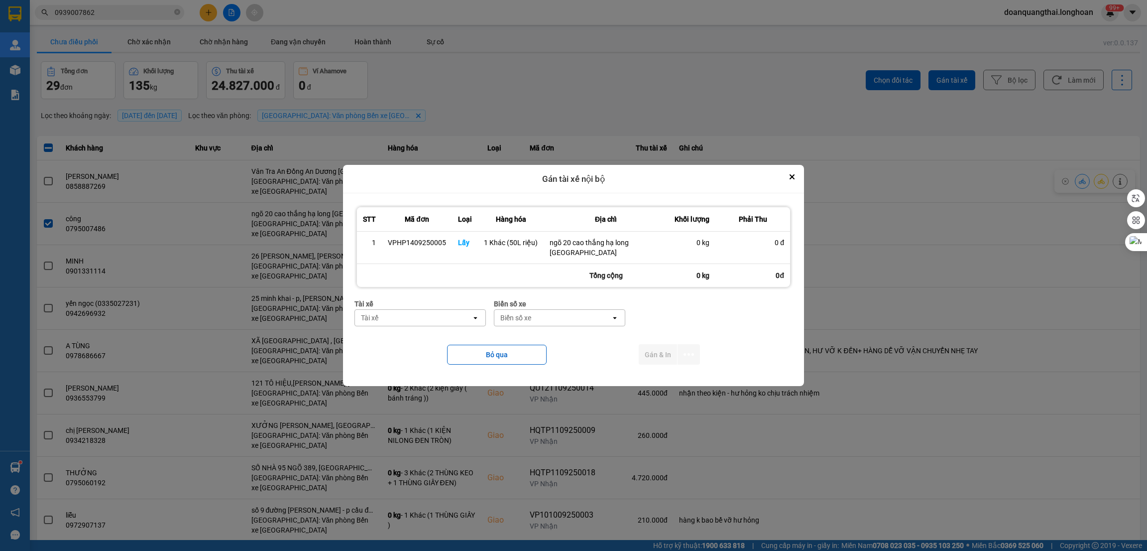
click at [450, 315] on div "Tài xế" at bounding box center [413, 318] width 116 height 16
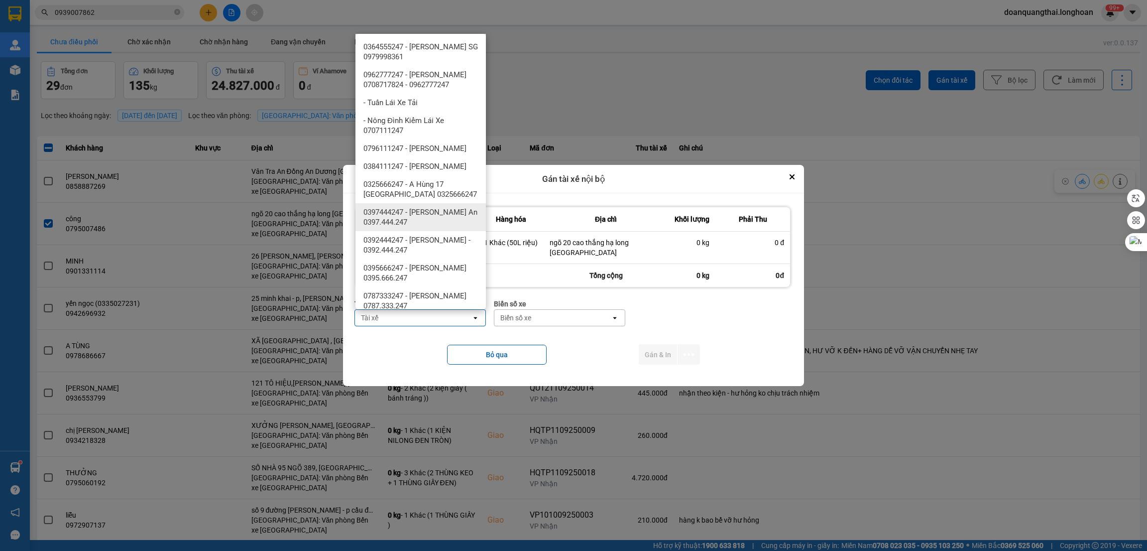
scroll to position [373, 0]
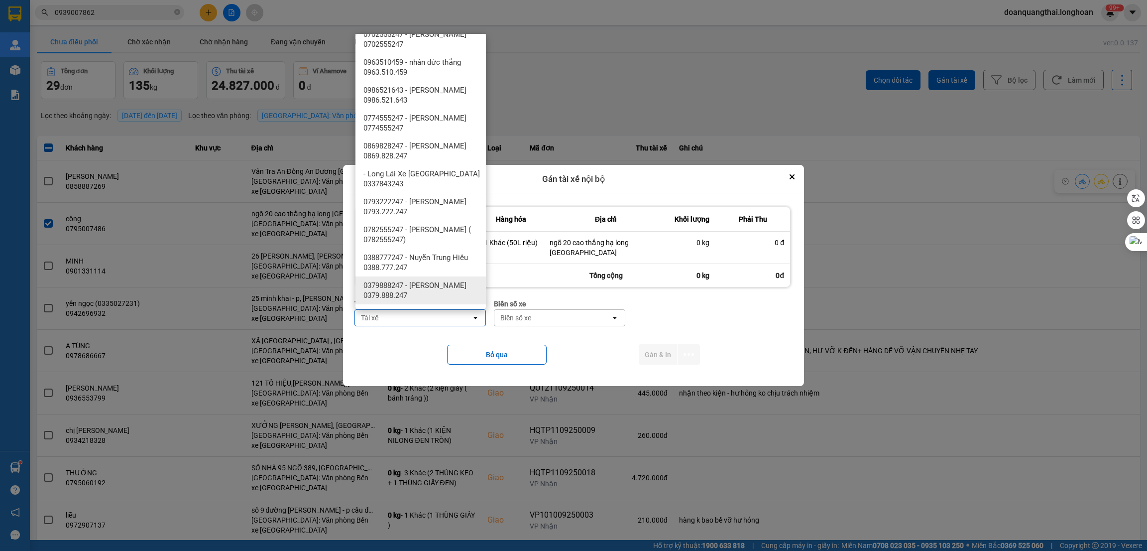
click at [420, 292] on span "0379888247 - [PERSON_NAME] 0379.888.247" at bounding box center [422, 290] width 118 height 20
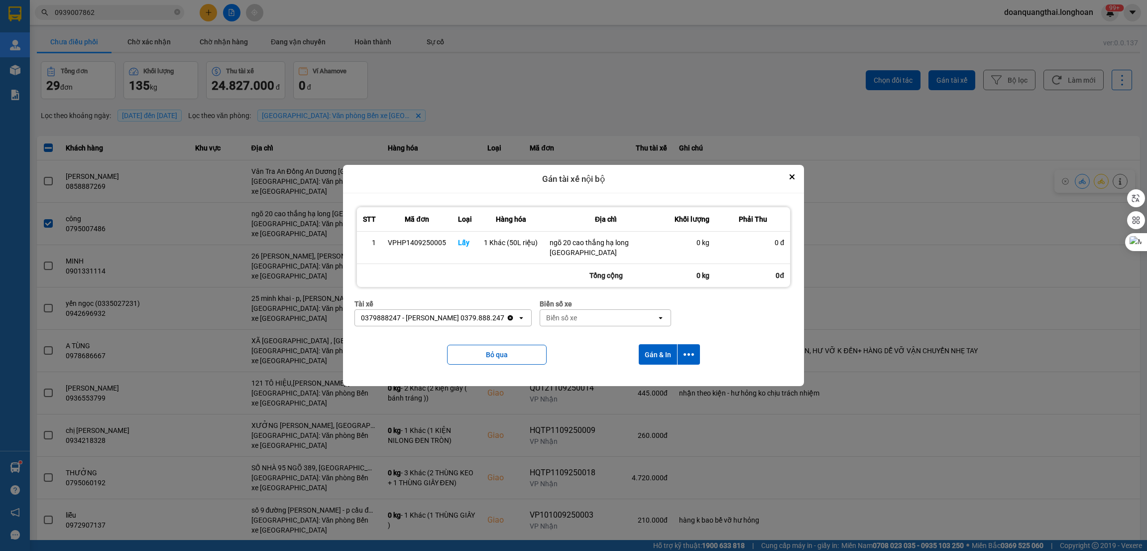
click at [617, 319] on div "Biển số xe" at bounding box center [598, 318] width 116 height 16
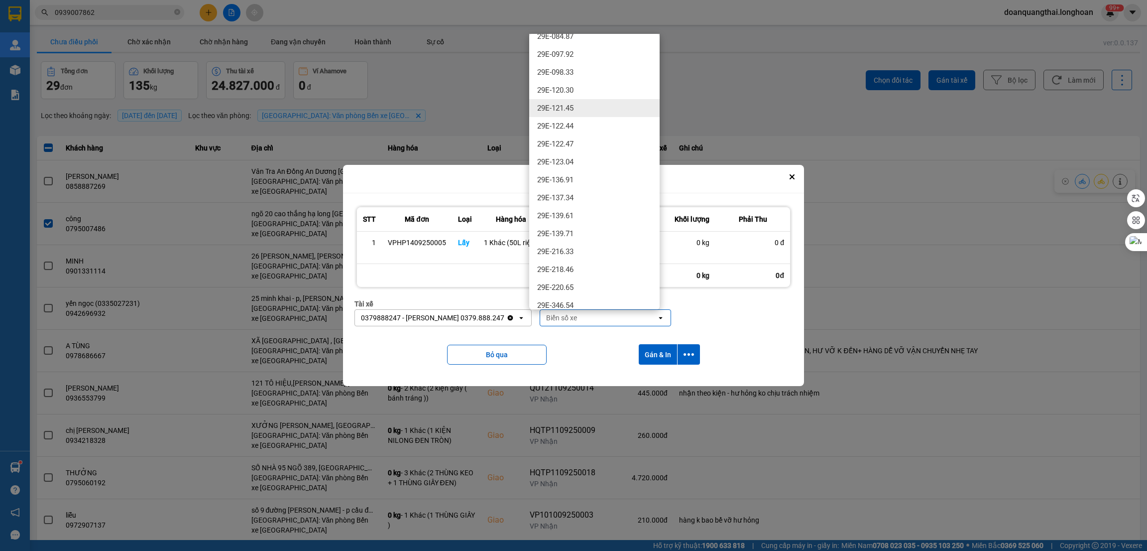
scroll to position [299, 0]
click at [608, 195] on div "29E-137.34" at bounding box center [594, 196] width 130 height 18
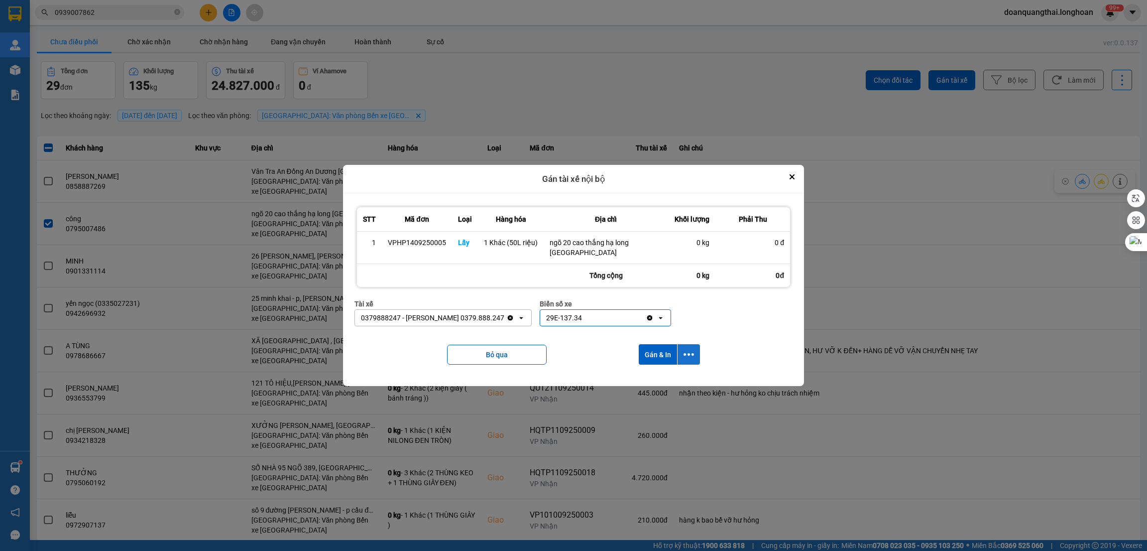
click at [683, 353] on icon "dialog" at bounding box center [688, 354] width 10 height 2
click at [652, 377] on span "Chỉ gán tài" at bounding box center [649, 382] width 33 height 10
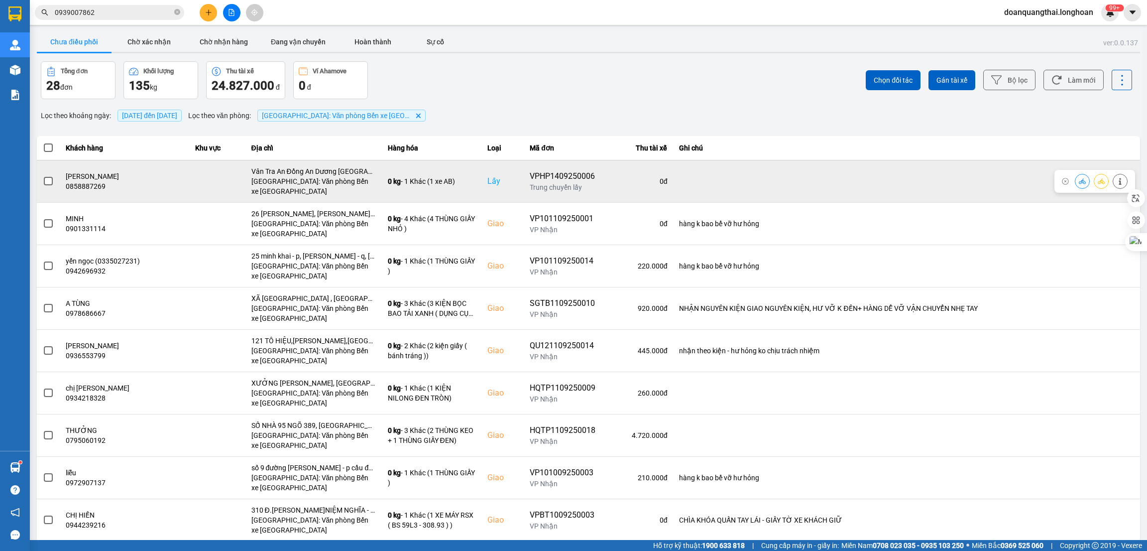
click at [48, 180] on span at bounding box center [48, 181] width 9 height 9
click at [43, 176] on input "checkbox" at bounding box center [43, 176] width 0 height 0
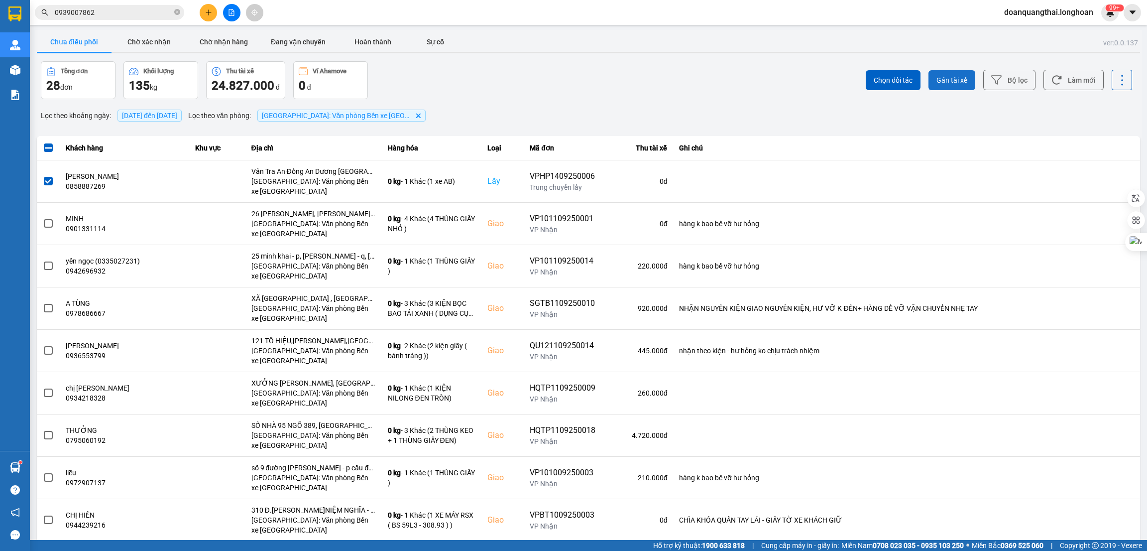
click at [936, 81] on span "Gán tài xế" at bounding box center [951, 80] width 31 height 10
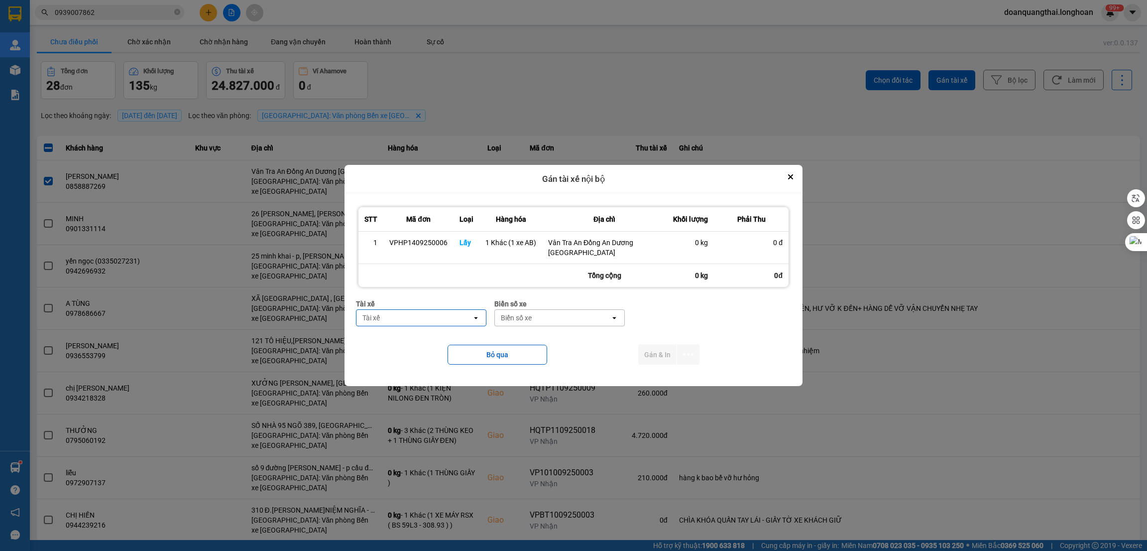
click at [437, 317] on div "Tài xế" at bounding box center [413, 318] width 115 height 16
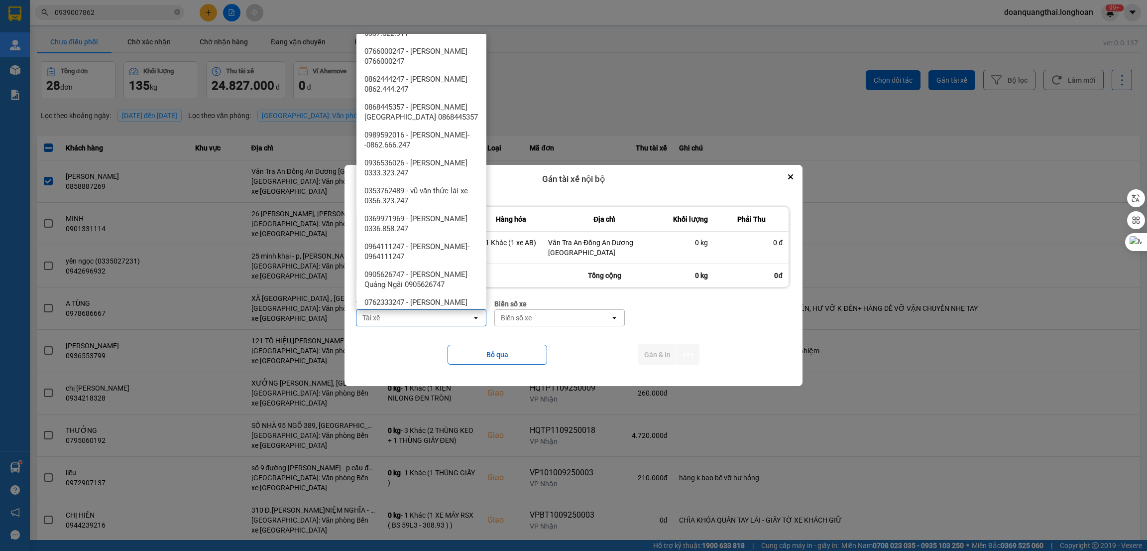
scroll to position [1030, 0]
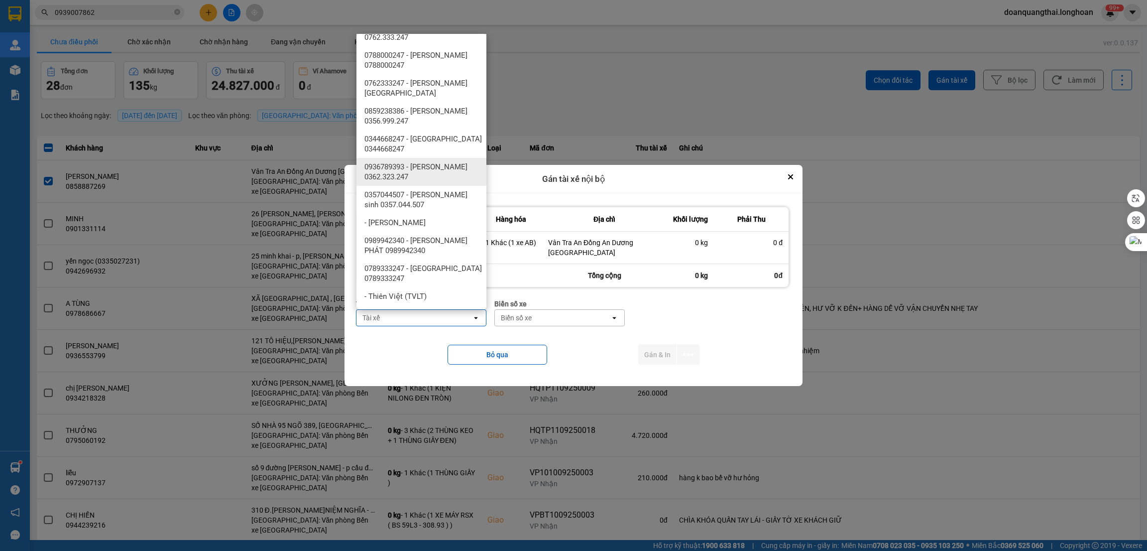
click at [435, 169] on span "0936789393 - [PERSON_NAME] 0362.323.247" at bounding box center [423, 172] width 118 height 20
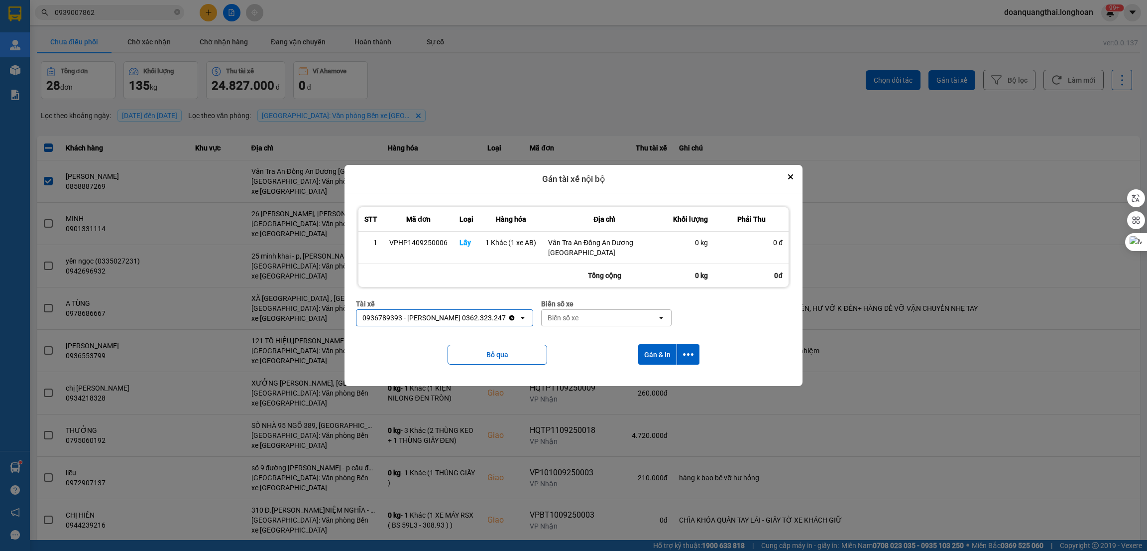
click at [572, 317] on div "Biển số xe" at bounding box center [599, 318] width 115 height 16
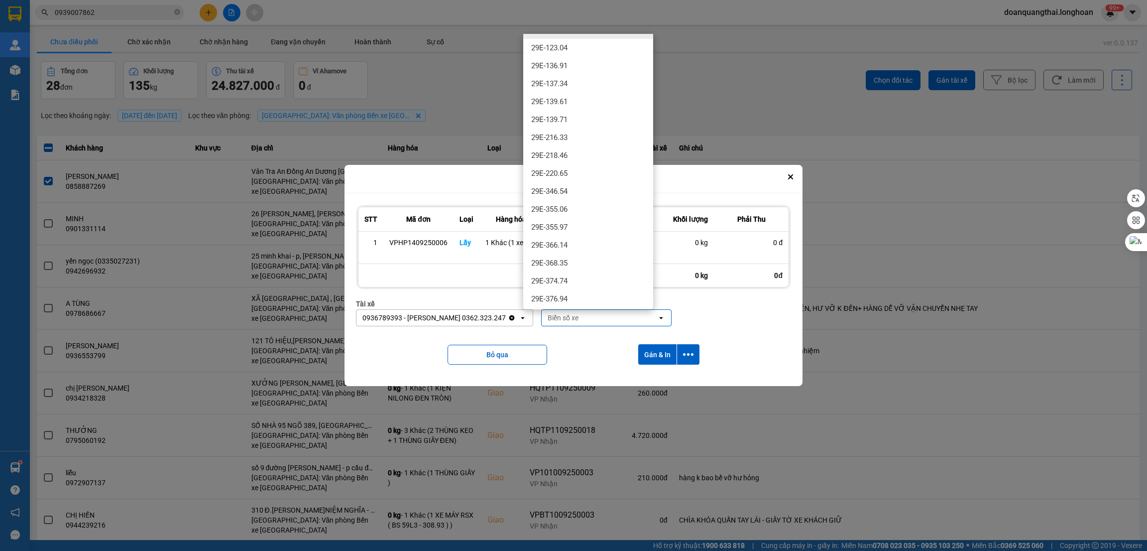
scroll to position [447, 0]
click at [587, 282] on div "29E-377.48" at bounding box center [588, 280] width 130 height 18
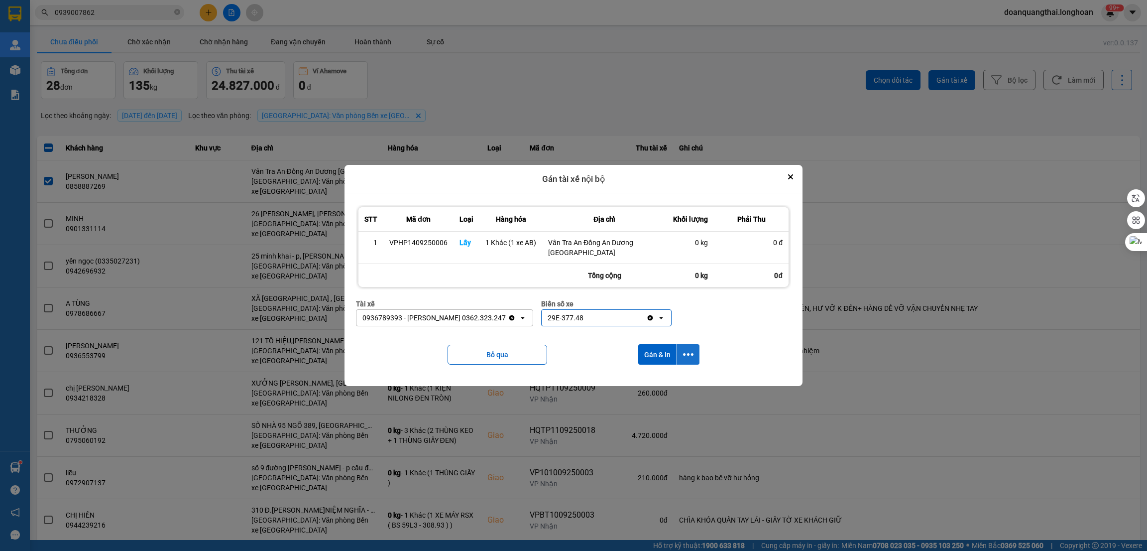
click at [685, 350] on icon "dialog" at bounding box center [688, 354] width 10 height 10
click at [651, 379] on span "Chỉ gán tài" at bounding box center [648, 382] width 33 height 10
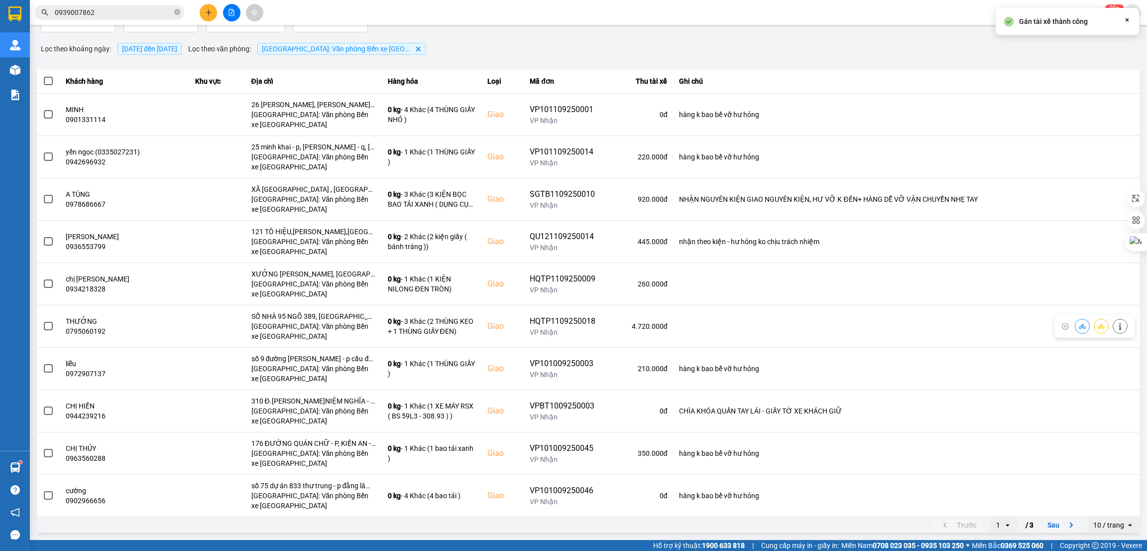
scroll to position [0, 0]
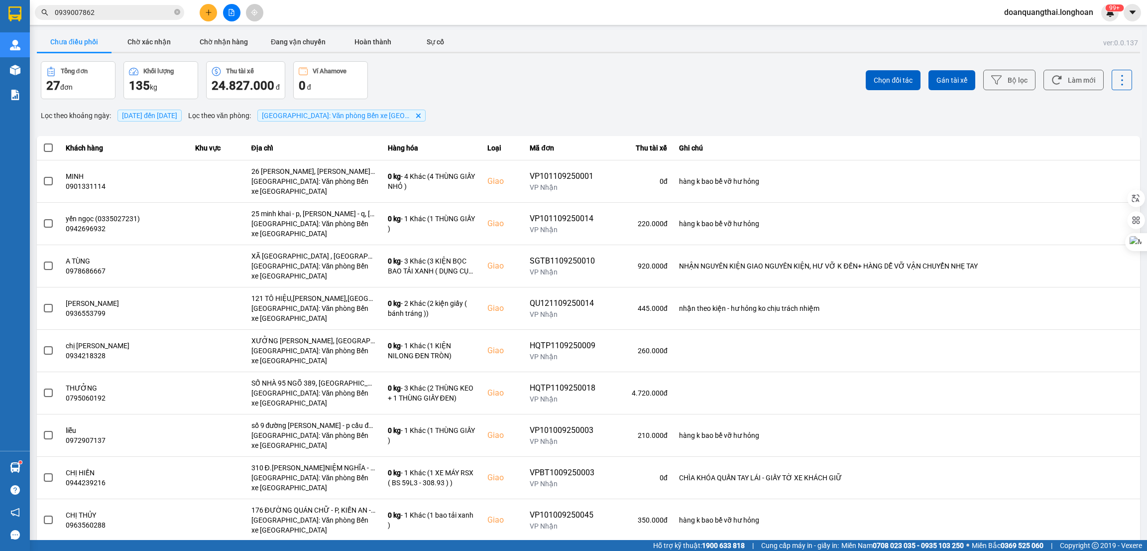
click at [605, 93] on div "Chọn đối tác Gán tài xế Bộ lọc Làm mới" at bounding box center [859, 80] width 546 height 38
